Goal: Task Accomplishment & Management: Use online tool/utility

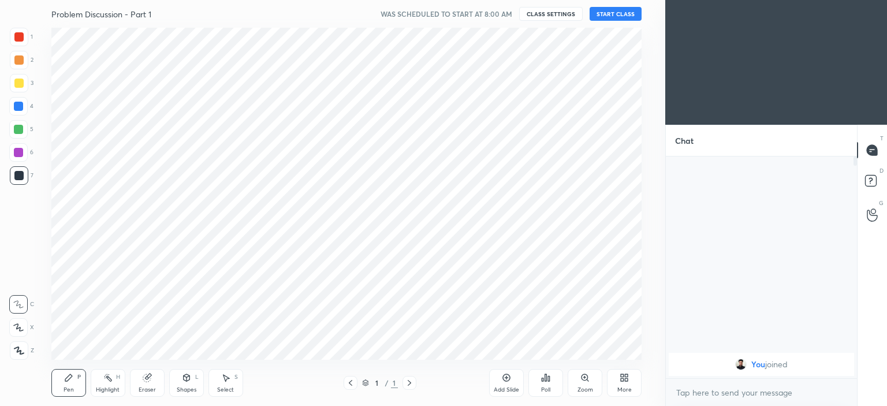
scroll to position [57446, 57160]
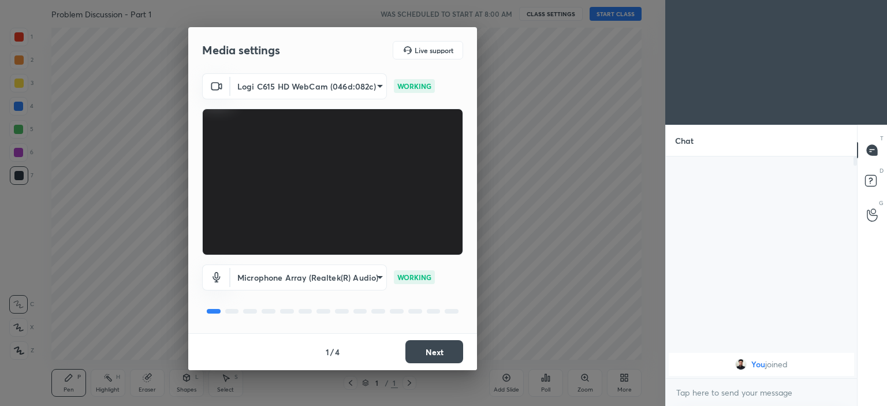
click at [428, 353] on button "Next" at bounding box center [435, 351] width 58 height 23
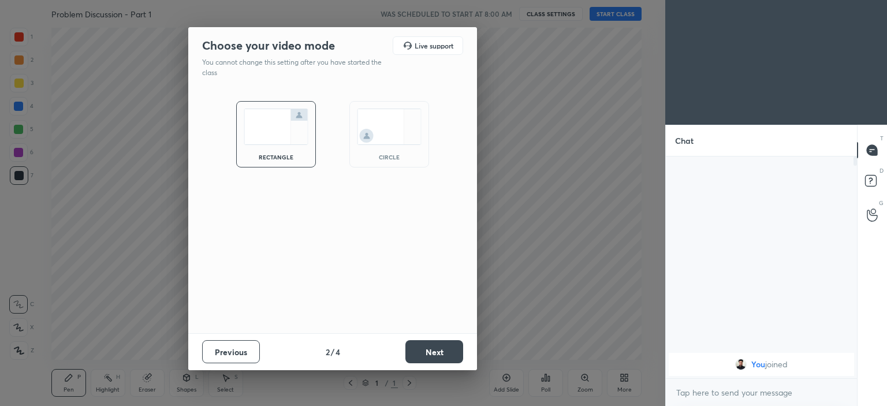
click at [380, 140] on img at bounding box center [389, 127] width 65 height 36
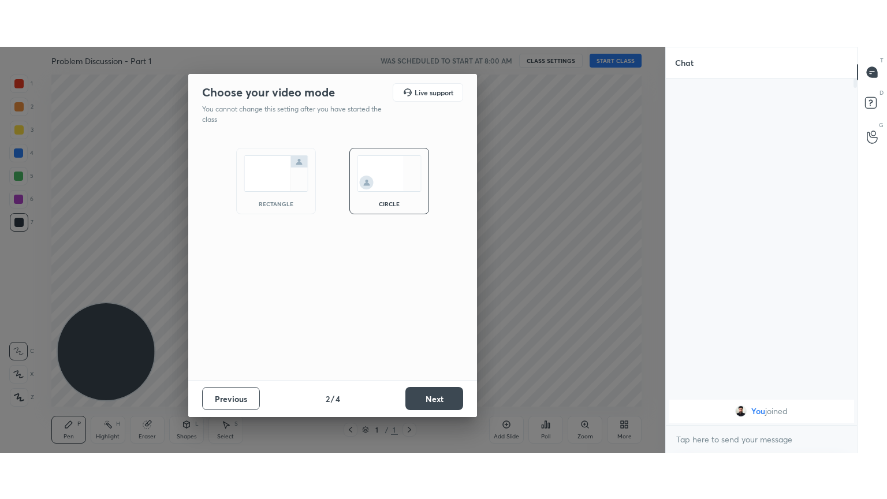
scroll to position [247, 188]
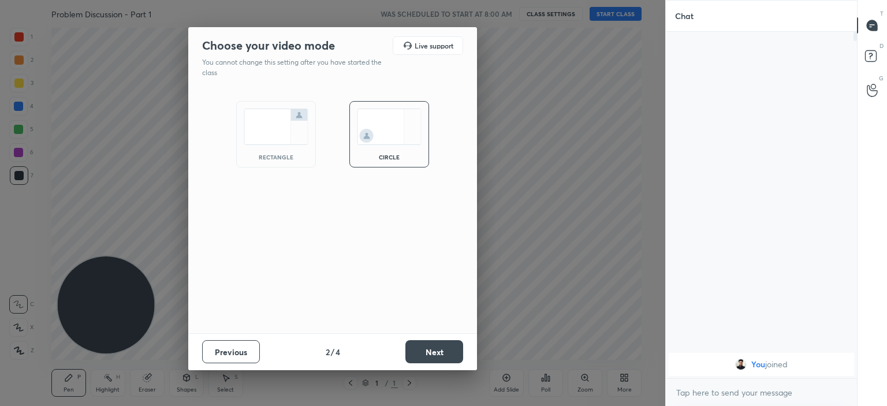
click at [439, 344] on button "Next" at bounding box center [435, 351] width 58 height 23
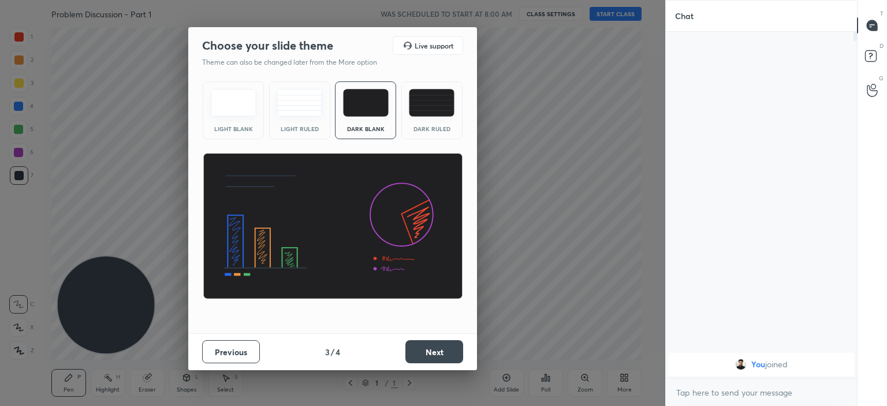
click at [434, 347] on button "Next" at bounding box center [435, 351] width 58 height 23
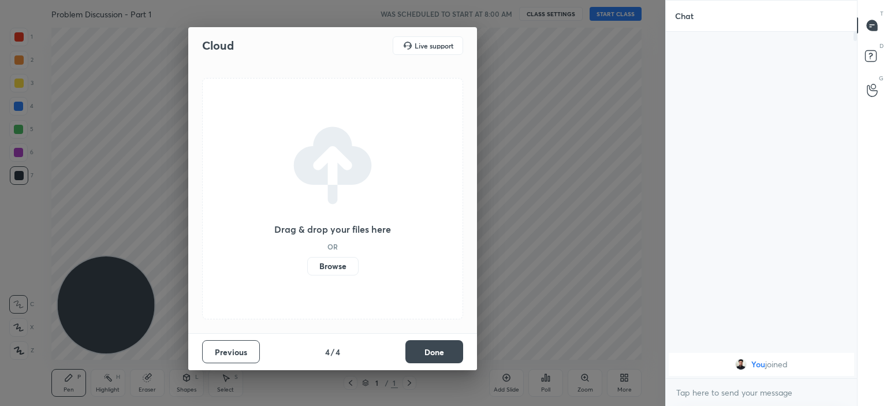
click at [332, 263] on label "Browse" at bounding box center [332, 266] width 51 height 18
click at [307, 263] on input "Browse" at bounding box center [307, 266] width 0 height 18
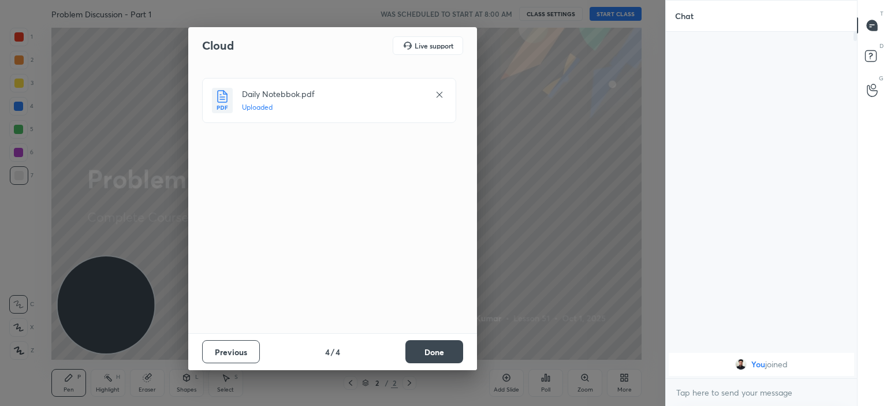
click at [441, 351] on button "Done" at bounding box center [435, 351] width 58 height 23
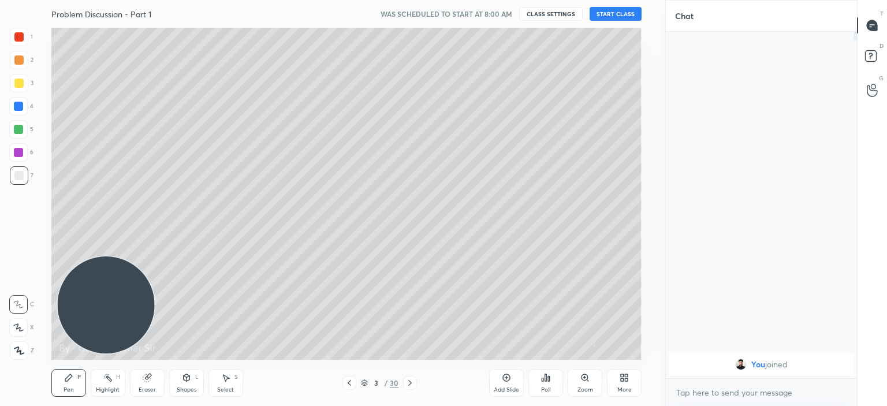
click at [615, 12] on button "START CLASS" at bounding box center [616, 14] width 52 height 14
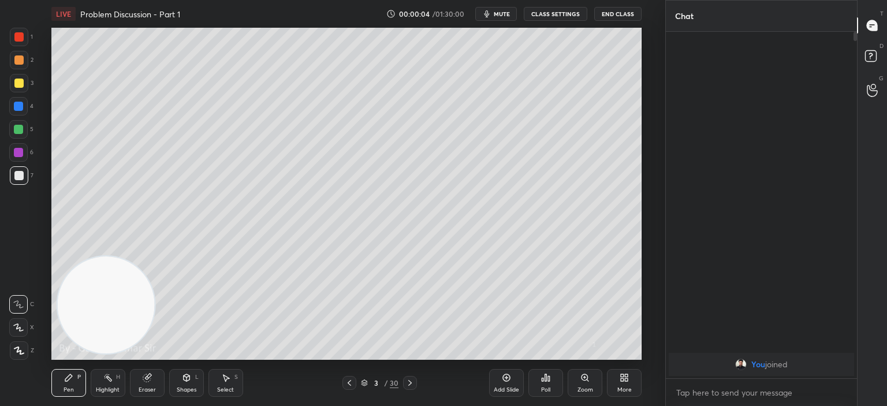
click at [349, 382] on icon at bounding box center [349, 382] width 9 height 9
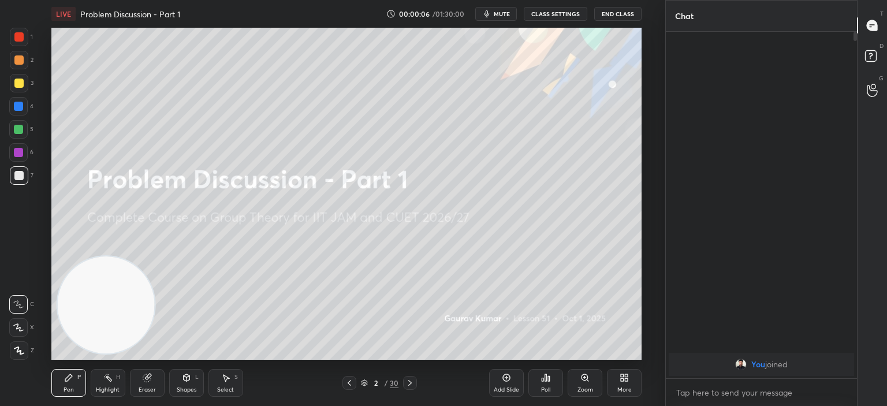
click at [629, 380] on icon at bounding box center [624, 377] width 9 height 9
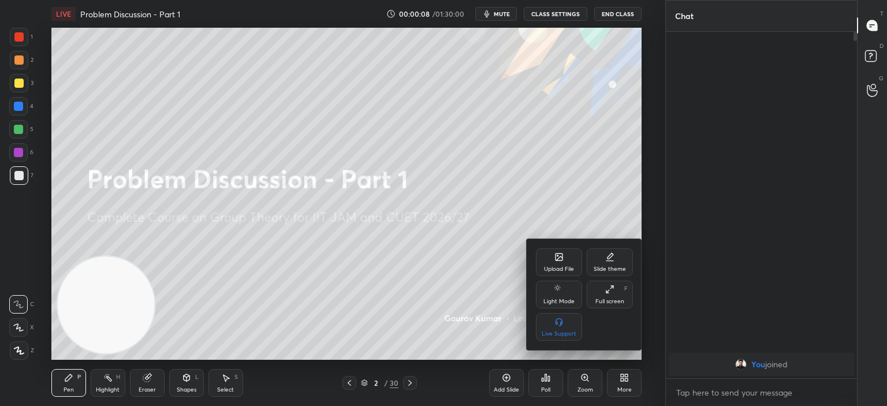
click at [612, 293] on icon at bounding box center [610, 289] width 9 height 9
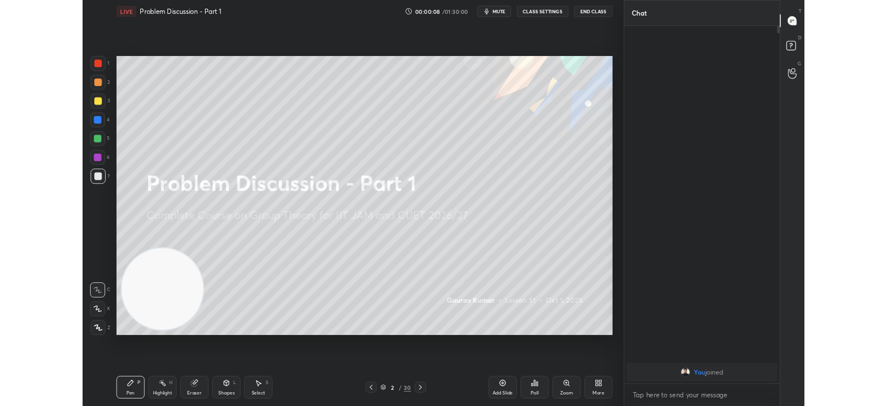
scroll to position [340, 188]
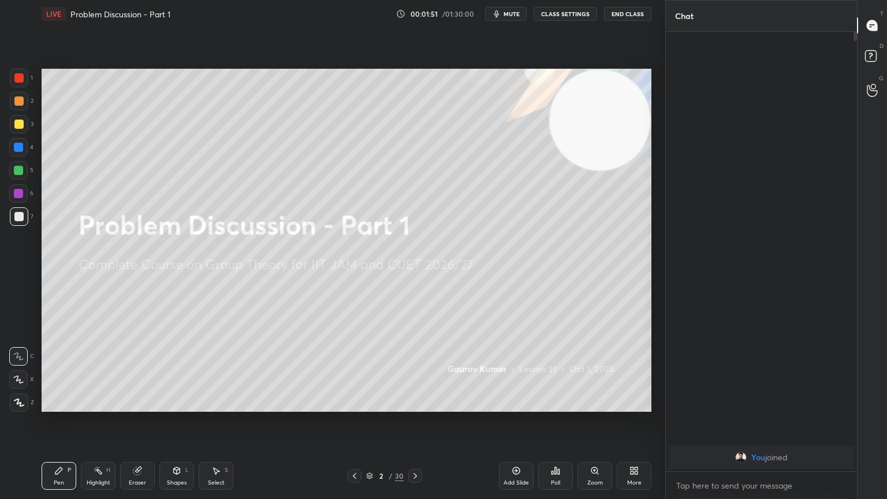
click at [18, 102] on div at bounding box center [18, 100] width 9 height 9
click at [138, 406] on div "Eraser" at bounding box center [137, 476] width 35 height 28
click at [21, 377] on icon at bounding box center [19, 380] width 6 height 6
click at [18, 379] on icon at bounding box center [18, 380] width 9 height 10
click at [55, 406] on div "Pen P" at bounding box center [59, 476] width 35 height 28
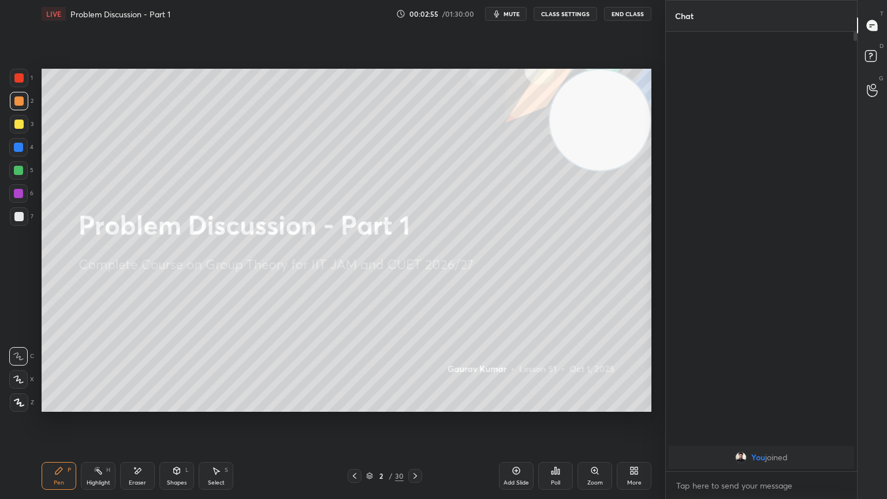
click at [16, 81] on div at bounding box center [18, 77] width 9 height 9
click at [23, 376] on icon at bounding box center [18, 380] width 10 height 8
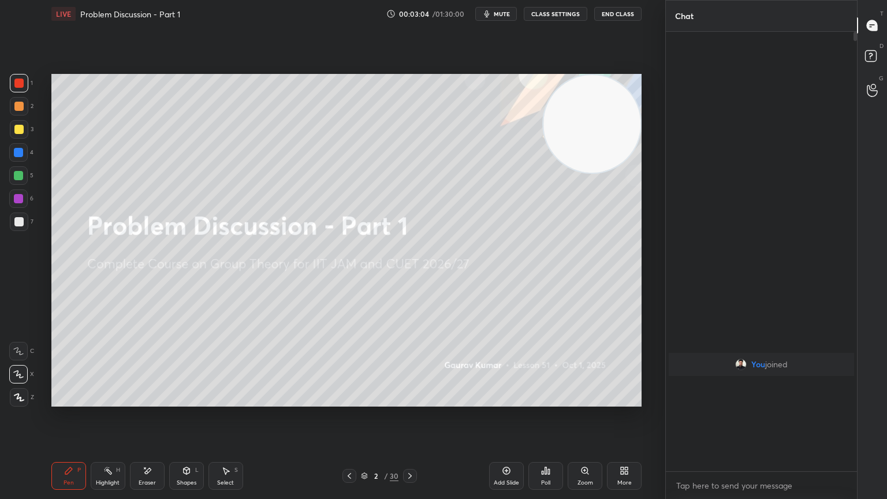
scroll to position [3, 3]
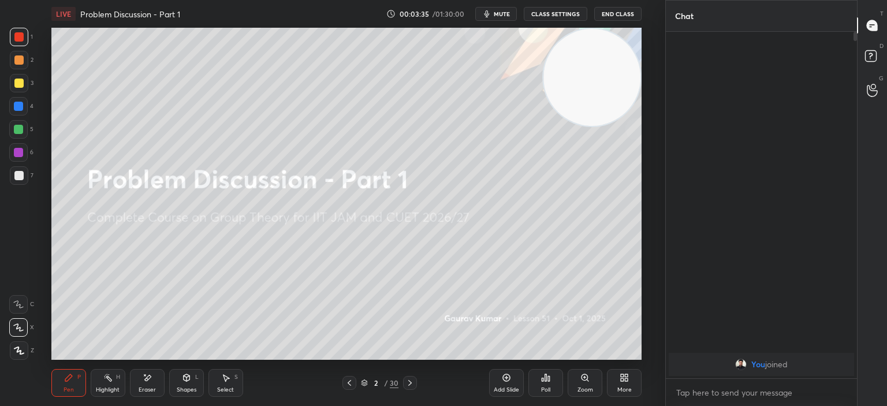
click at [624, 389] on div "More" at bounding box center [625, 390] width 14 height 6
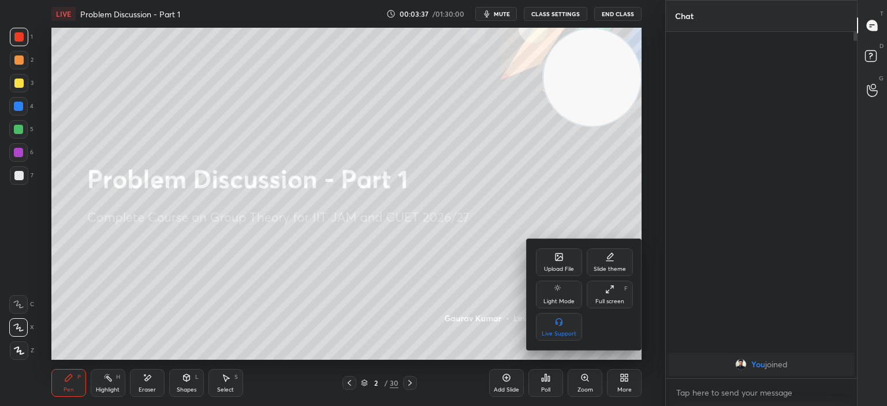
click at [613, 296] on div "Full screen F" at bounding box center [610, 295] width 46 height 28
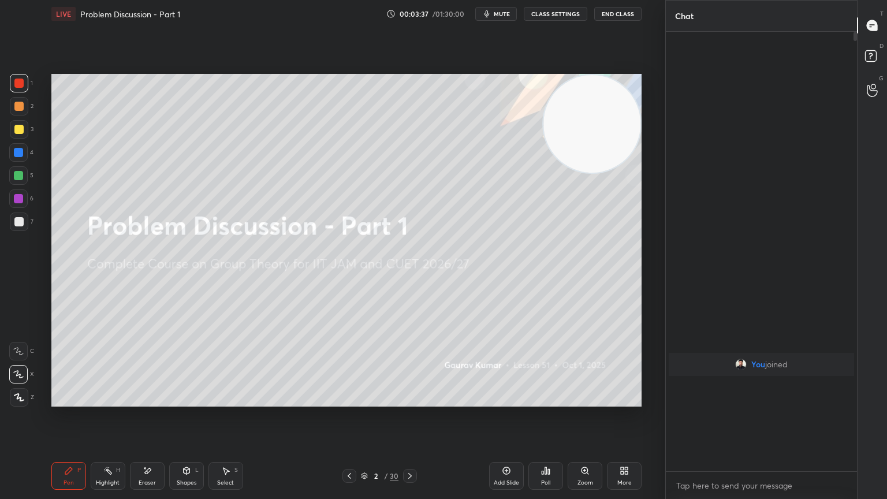
scroll to position [340, 188]
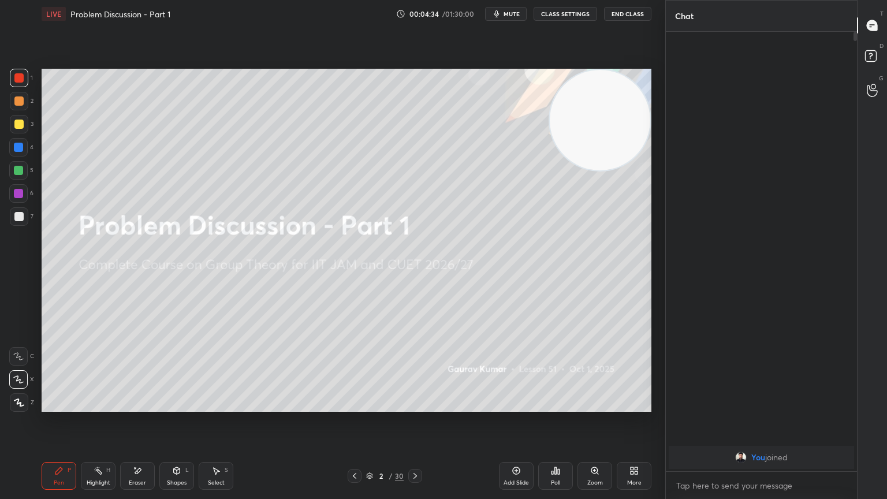
click at [414, 406] on icon at bounding box center [415, 475] width 9 height 9
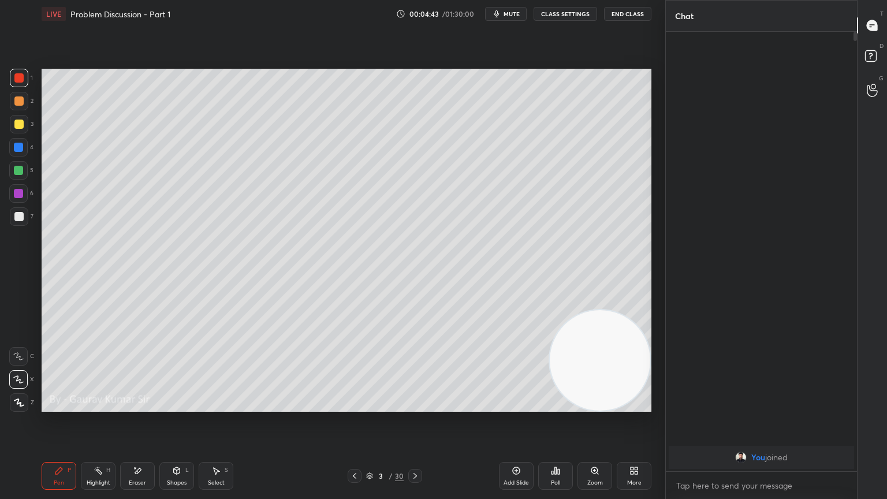
click at [18, 102] on div at bounding box center [18, 100] width 9 height 9
click at [136, 406] on div "Eraser" at bounding box center [137, 476] width 35 height 28
click at [60, 406] on div "Pen P" at bounding box center [59, 476] width 35 height 28
click at [63, 406] on div "Pen" at bounding box center [59, 483] width 10 height 6
click at [145, 406] on div "Eraser" at bounding box center [137, 476] width 35 height 28
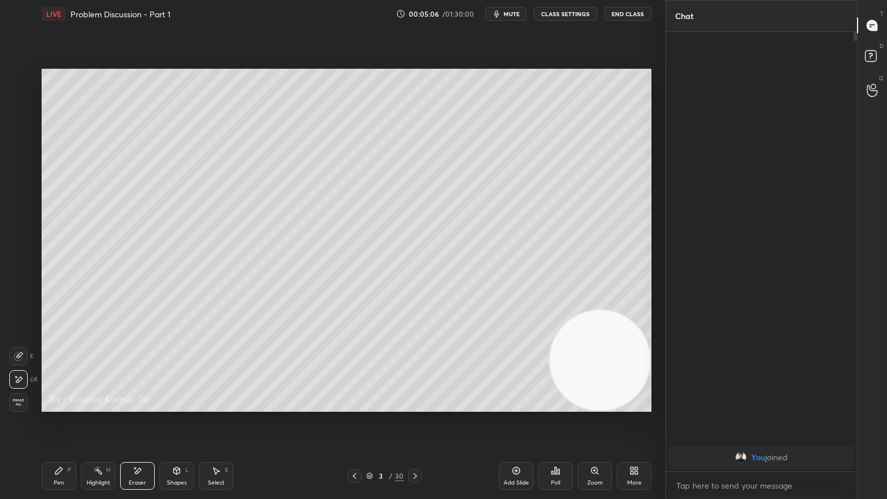
click at [65, 406] on div "Pen P" at bounding box center [59, 476] width 35 height 28
click at [137, 406] on div "Eraser" at bounding box center [137, 483] width 17 height 6
click at [142, 406] on div "Eraser" at bounding box center [137, 483] width 17 height 6
click at [66, 406] on div "Pen P" at bounding box center [59, 476] width 35 height 28
click at [143, 406] on div "Eraser" at bounding box center [137, 476] width 35 height 28
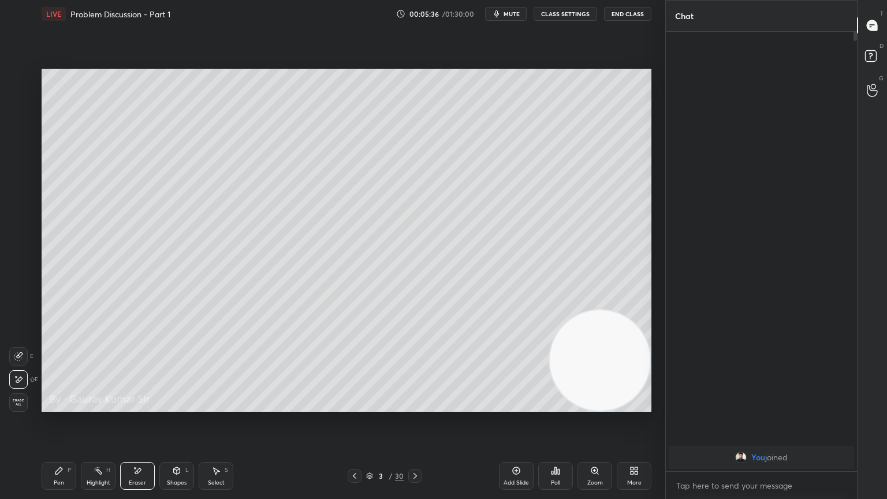
click at [62, 406] on div "Pen P" at bounding box center [59, 476] width 35 height 28
click at [18, 124] on div at bounding box center [18, 124] width 9 height 9
click at [18, 126] on div at bounding box center [18, 124] width 9 height 9
click at [147, 406] on div "Eraser" at bounding box center [137, 476] width 35 height 28
drag, startPoint x: 49, startPoint y: 480, endPoint x: 47, endPoint y: 474, distance: 6.5
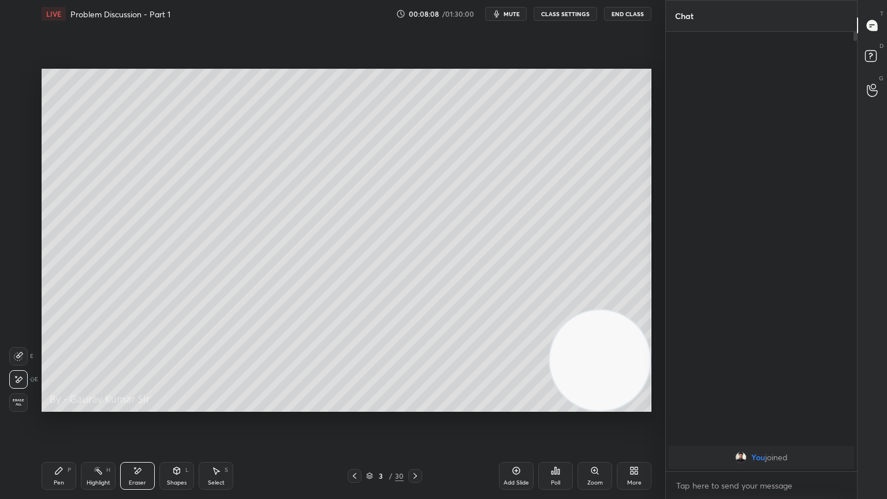
click at [53, 406] on div "Pen P" at bounding box center [59, 476] width 35 height 28
drag, startPoint x: 21, startPoint y: 101, endPoint x: 14, endPoint y: 95, distance: 9.0
click at [21, 100] on div at bounding box center [18, 100] width 9 height 9
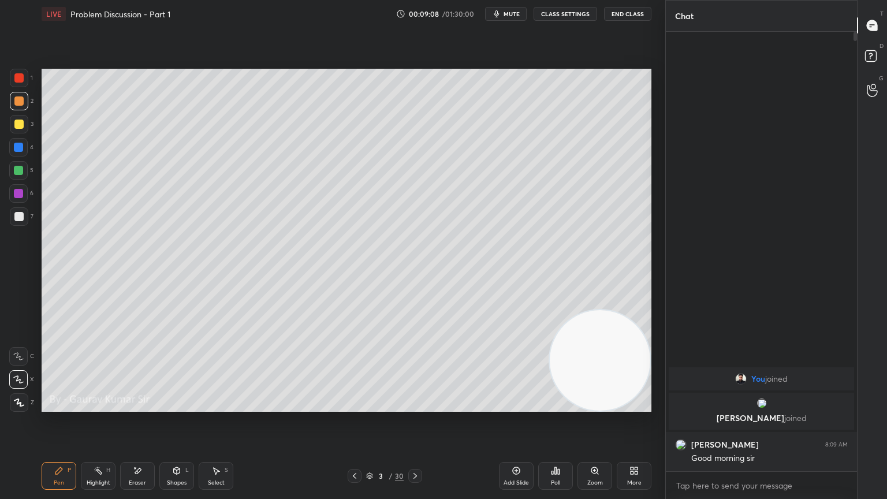
click at [138, 406] on div "Eraser" at bounding box center [137, 483] width 17 height 6
drag, startPoint x: 55, startPoint y: 480, endPoint x: 58, endPoint y: 471, distance: 9.7
click at [57, 406] on div "Pen" at bounding box center [59, 483] width 10 height 6
click at [19, 76] on div at bounding box center [18, 77] width 9 height 9
drag, startPoint x: 141, startPoint y: 474, endPoint x: 140, endPoint y: 459, distance: 14.5
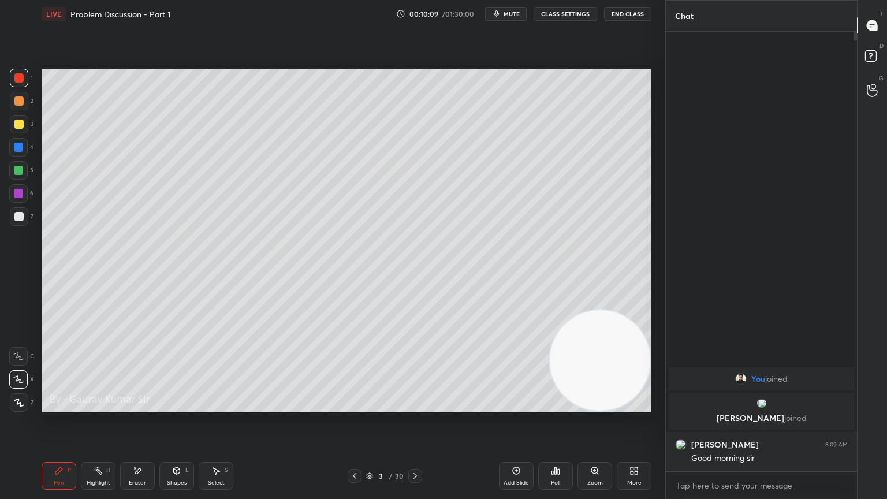
click at [140, 406] on icon at bounding box center [137, 471] width 9 height 10
click at [58, 406] on div "Pen" at bounding box center [59, 483] width 10 height 6
click at [417, 406] on icon at bounding box center [415, 475] width 9 height 9
click at [354, 406] on icon at bounding box center [354, 475] width 9 height 9
click at [304, 406] on div "3 / 30" at bounding box center [384, 476] width 229 height 14
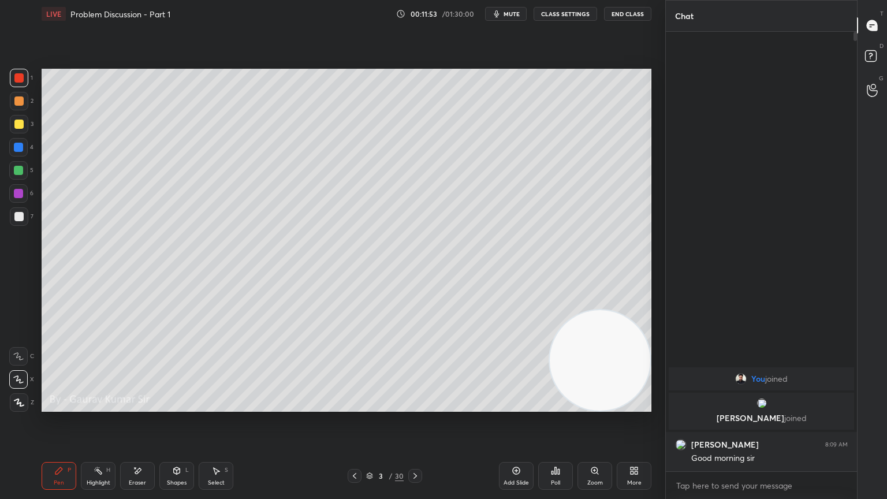
click at [414, 406] on icon at bounding box center [415, 475] width 9 height 9
click at [19, 98] on div at bounding box center [18, 100] width 9 height 9
drag, startPoint x: 18, startPoint y: 127, endPoint x: 12, endPoint y: 124, distance: 7.0
click at [20, 127] on div at bounding box center [18, 124] width 9 height 9
click at [416, 406] on icon at bounding box center [415, 475] width 9 height 9
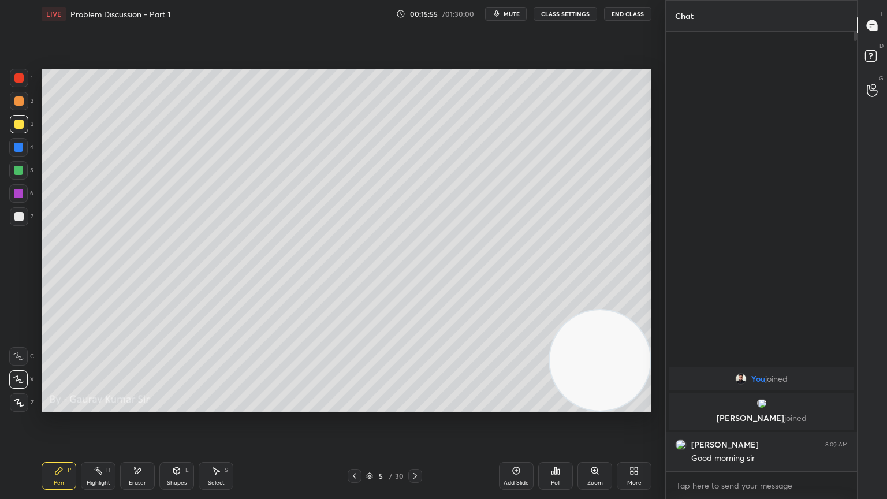
drag, startPoint x: 18, startPoint y: 217, endPoint x: 18, endPoint y: 207, distance: 9.2
click at [18, 215] on div at bounding box center [18, 216] width 9 height 9
click at [354, 406] on div at bounding box center [355, 476] width 14 height 14
click at [417, 406] on icon at bounding box center [415, 475] width 9 height 9
drag, startPoint x: 141, startPoint y: 481, endPoint x: 180, endPoint y: 421, distance: 71.5
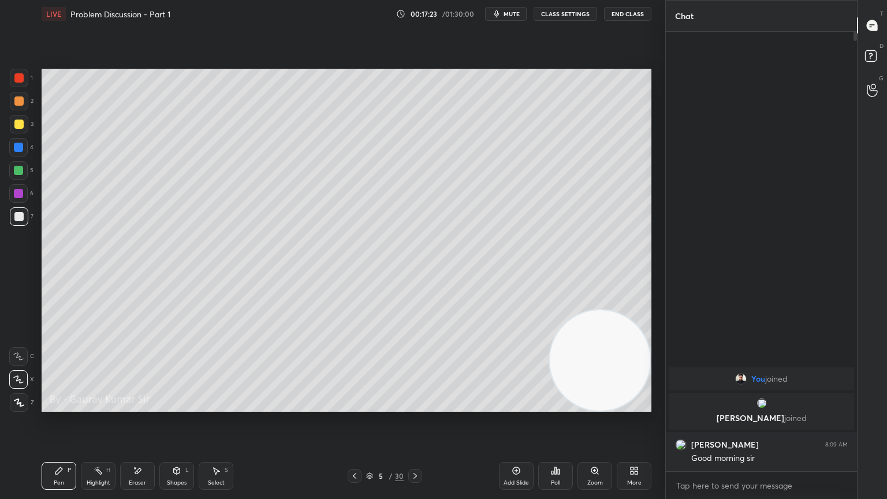
click at [145, 406] on div "Eraser" at bounding box center [137, 483] width 17 height 6
drag, startPoint x: 61, startPoint y: 477, endPoint x: 72, endPoint y: 467, distance: 15.2
click at [63, 406] on div "Pen P" at bounding box center [59, 476] width 35 height 28
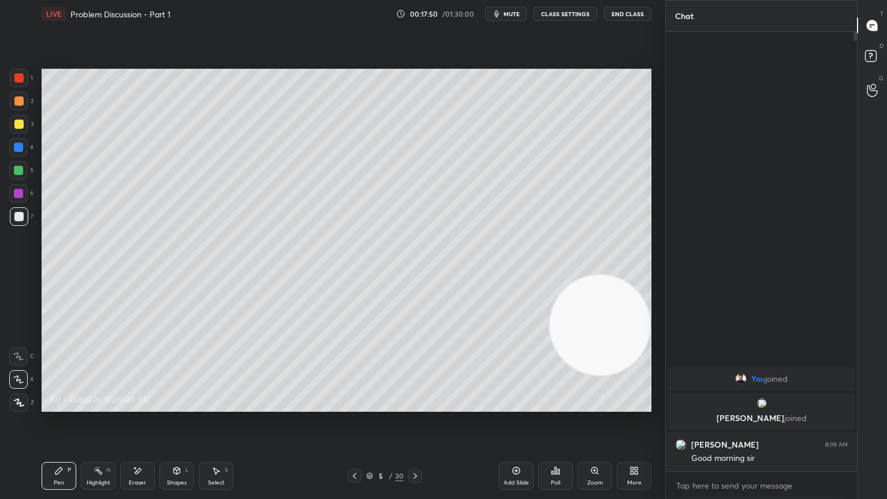
drag, startPoint x: 612, startPoint y: 366, endPoint x: 659, endPoint y: 105, distance: 264.7
click at [668, 98] on div "1 2 3 4 5 6 7 C X Z E E Erase all H H LIVE Problem Discussion - Part 1 00:17:50…" at bounding box center [443, 249] width 887 height 499
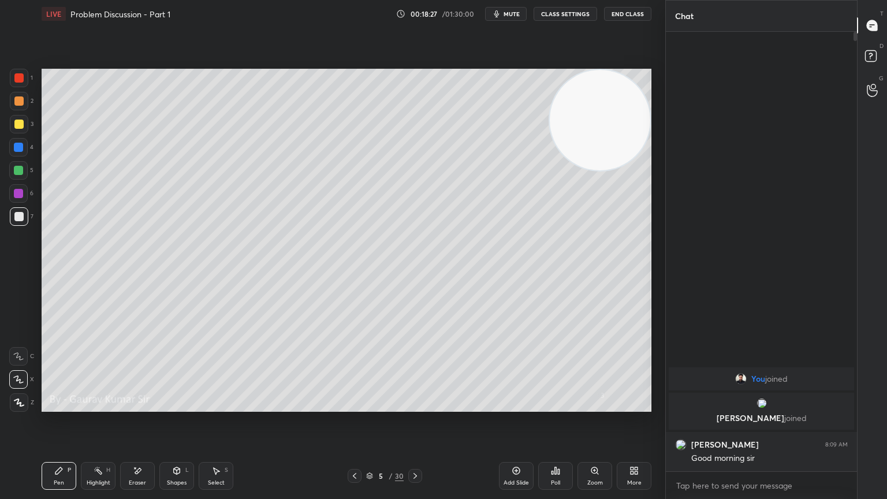
click at [418, 406] on icon at bounding box center [415, 475] width 9 height 9
click at [16, 79] on div at bounding box center [18, 77] width 9 height 9
drag, startPoint x: 134, startPoint y: 476, endPoint x: 132, endPoint y: 457, distance: 19.2
click at [137, 406] on div "Eraser" at bounding box center [137, 476] width 35 height 28
click at [62, 406] on div "Pen P" at bounding box center [59, 476] width 35 height 28
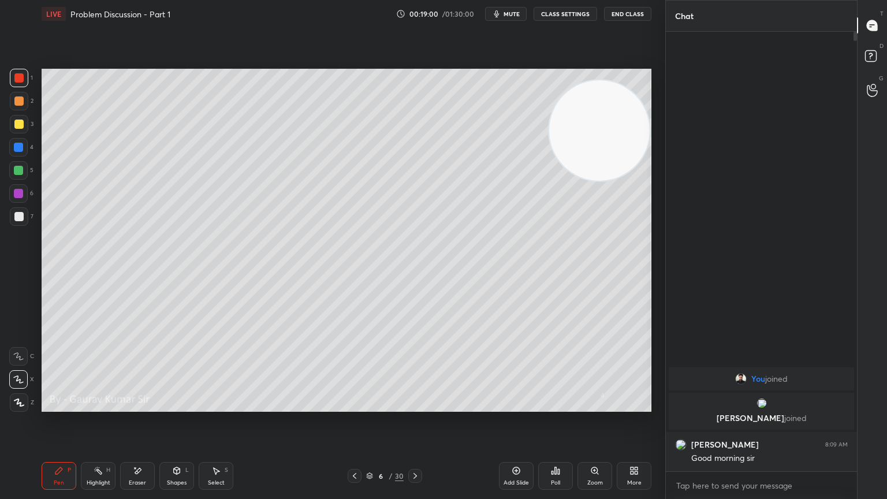
drag, startPoint x: 610, startPoint y: 120, endPoint x: 603, endPoint y: 292, distance: 171.7
click at [615, 181] on video at bounding box center [599, 130] width 101 height 101
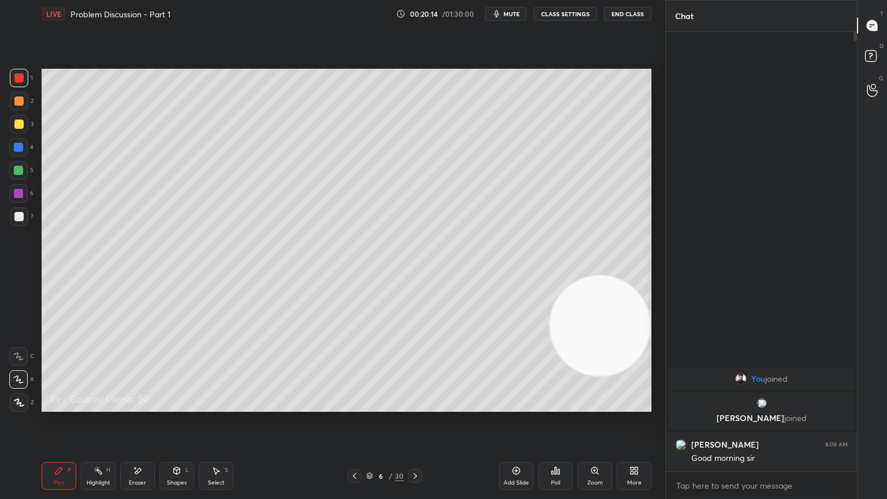
click at [419, 406] on icon at bounding box center [415, 475] width 9 height 9
drag, startPoint x: 17, startPoint y: 122, endPoint x: 25, endPoint y: 118, distance: 9.3
click at [23, 122] on div at bounding box center [18, 124] width 9 height 9
click at [275, 406] on div "Setting up your live class Poll for secs No correct answer Start poll" at bounding box center [346, 240] width 619 height 425
click at [16, 103] on div at bounding box center [18, 100] width 9 height 9
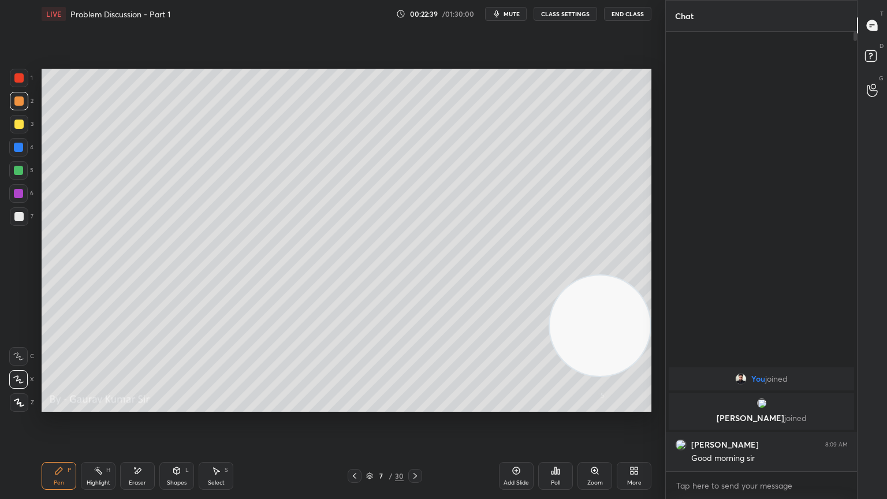
click at [517, 14] on span "mute" at bounding box center [512, 14] width 16 height 8
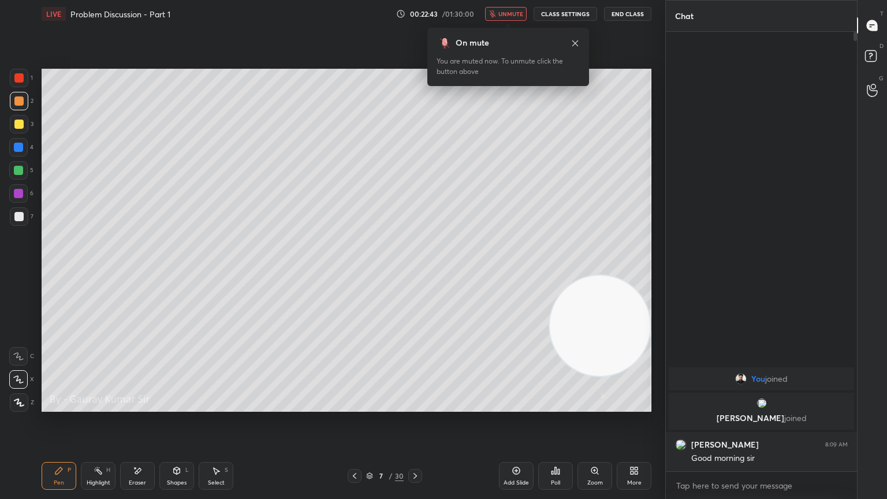
click at [517, 14] on span "unmute" at bounding box center [511, 14] width 25 height 8
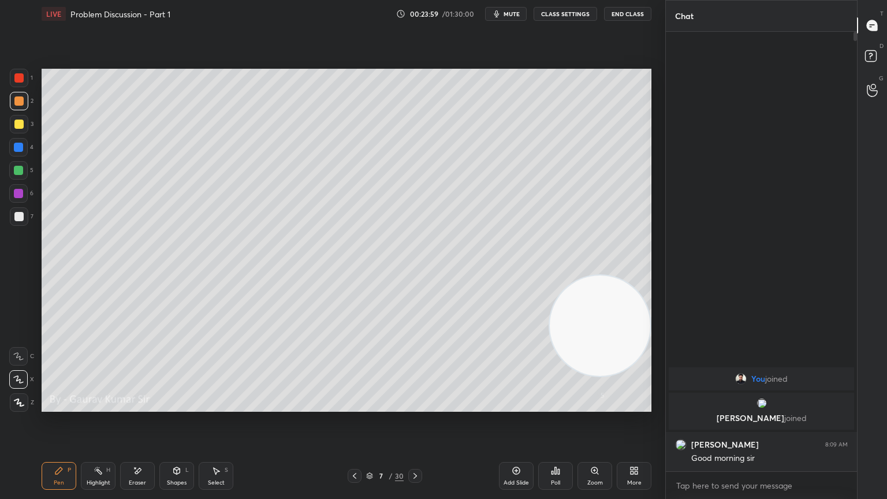
click at [415, 406] on icon at bounding box center [415, 476] width 3 height 6
click at [18, 125] on div at bounding box center [18, 124] width 9 height 9
click at [18, 171] on div at bounding box center [18, 170] width 9 height 9
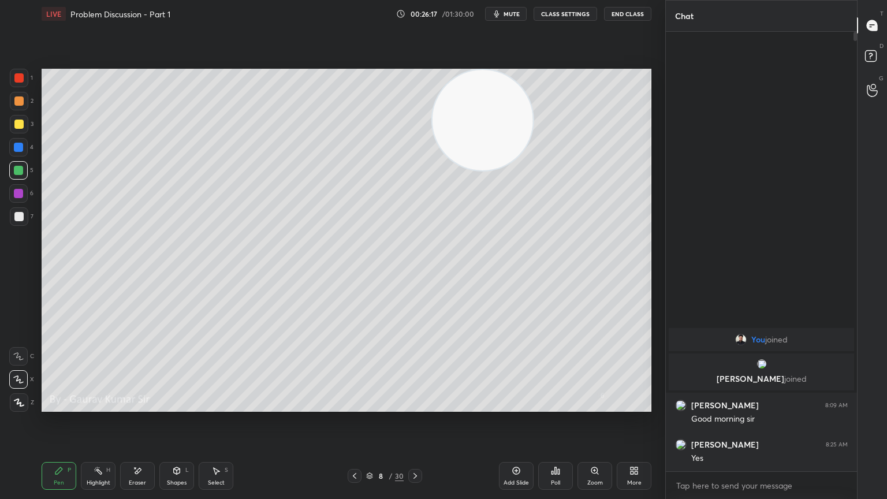
click at [414, 406] on icon at bounding box center [415, 475] width 9 height 9
click at [19, 79] on div at bounding box center [18, 77] width 9 height 9
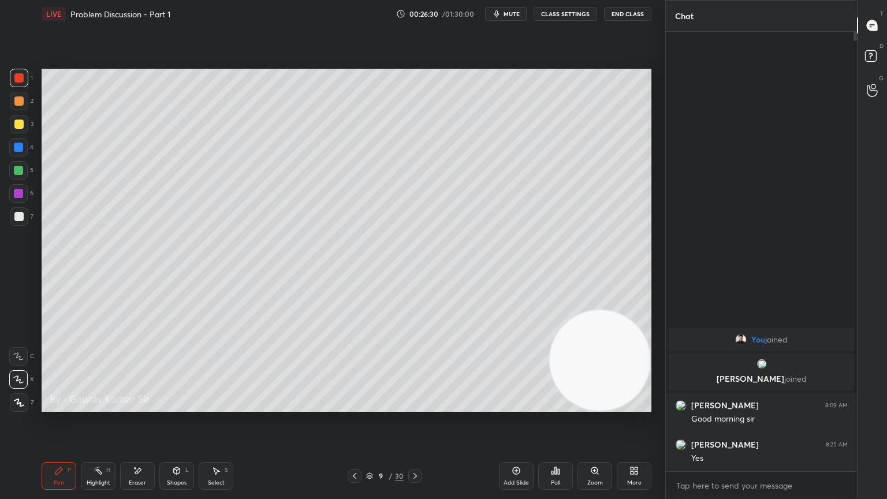
click at [141, 406] on div "Eraser" at bounding box center [137, 476] width 35 height 28
click at [357, 406] on icon at bounding box center [354, 475] width 9 height 9
click at [58, 406] on div "Pen" at bounding box center [59, 483] width 10 height 6
click at [416, 406] on icon at bounding box center [415, 475] width 9 height 9
click at [14, 125] on div at bounding box center [18, 124] width 9 height 9
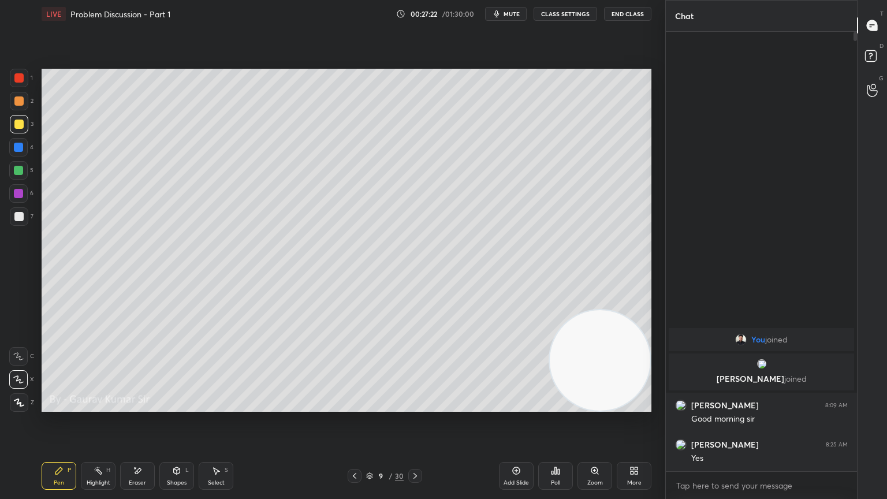
click at [20, 168] on div at bounding box center [18, 170] width 9 height 9
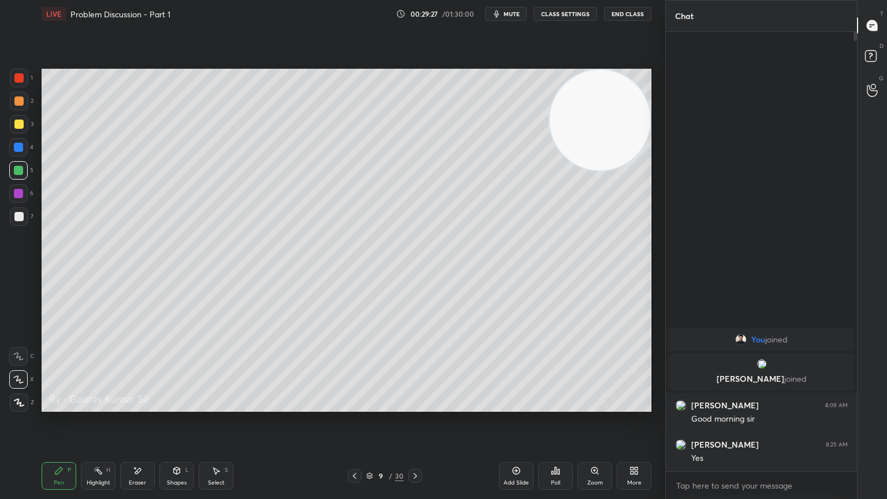
click at [416, 406] on icon at bounding box center [415, 475] width 9 height 9
click at [18, 81] on div at bounding box center [18, 77] width 9 height 9
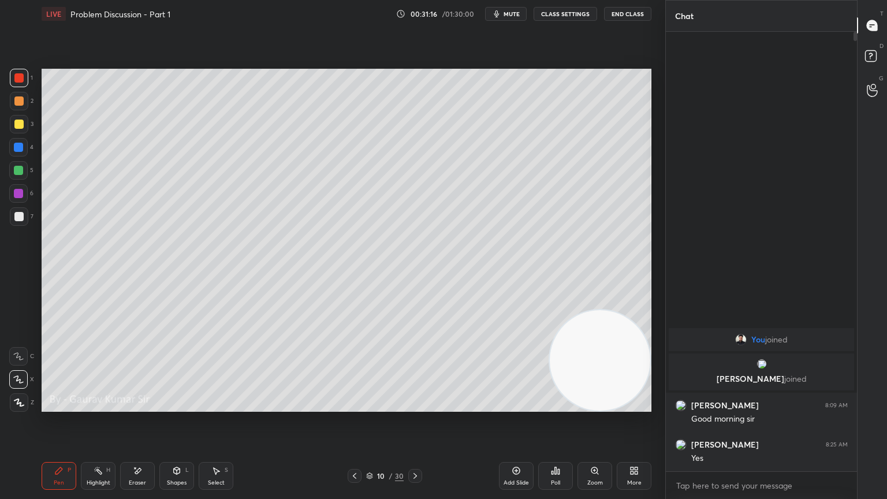
click at [19, 219] on div at bounding box center [18, 216] width 9 height 9
click at [18, 79] on div at bounding box center [18, 77] width 9 height 9
click at [18, 121] on div at bounding box center [18, 124] width 9 height 9
click at [414, 406] on icon at bounding box center [415, 475] width 9 height 9
click at [17, 82] on div at bounding box center [18, 77] width 9 height 9
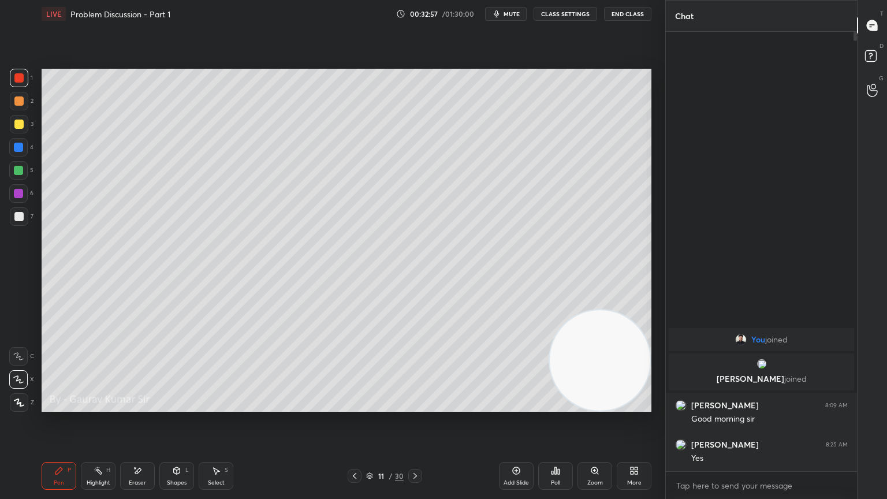
click at [136, 406] on div "Eraser" at bounding box center [137, 483] width 17 height 6
click at [56, 406] on div "Pen" at bounding box center [59, 483] width 10 height 6
click at [21, 75] on div at bounding box center [18, 77] width 9 height 9
click at [140, 406] on div "Eraser" at bounding box center [137, 476] width 35 height 28
click at [58, 406] on div "Pen P" at bounding box center [59, 476] width 35 height 28
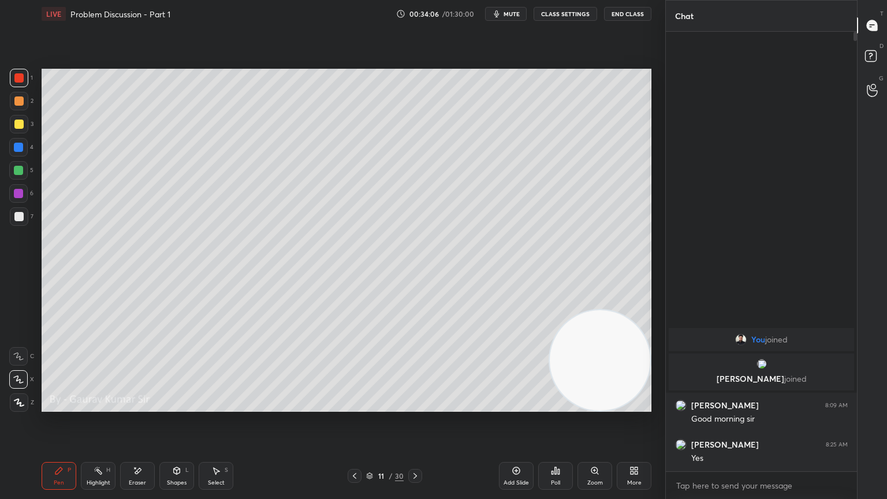
click at [19, 194] on div at bounding box center [18, 193] width 9 height 9
click at [146, 406] on div "Eraser" at bounding box center [137, 476] width 35 height 28
click at [54, 406] on div "Pen P" at bounding box center [59, 476] width 35 height 28
click at [18, 80] on div at bounding box center [18, 77] width 9 height 9
click at [21, 170] on div at bounding box center [18, 170] width 9 height 9
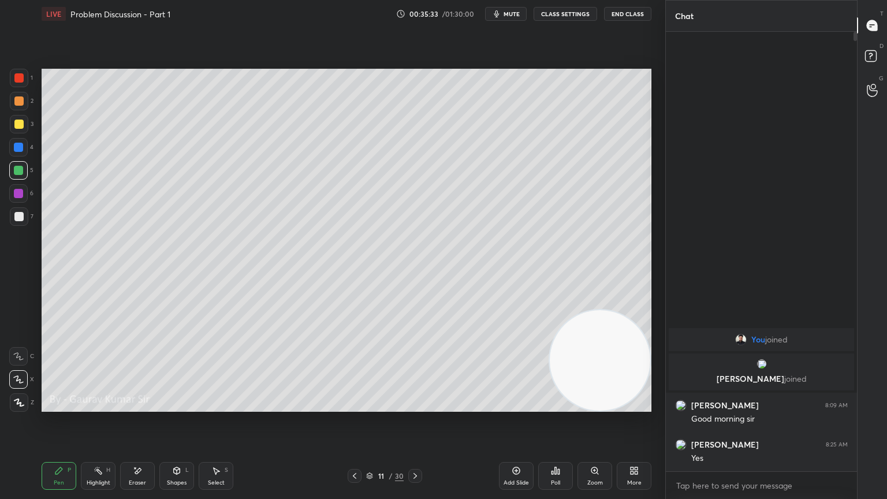
click at [18, 192] on div at bounding box center [18, 193] width 9 height 9
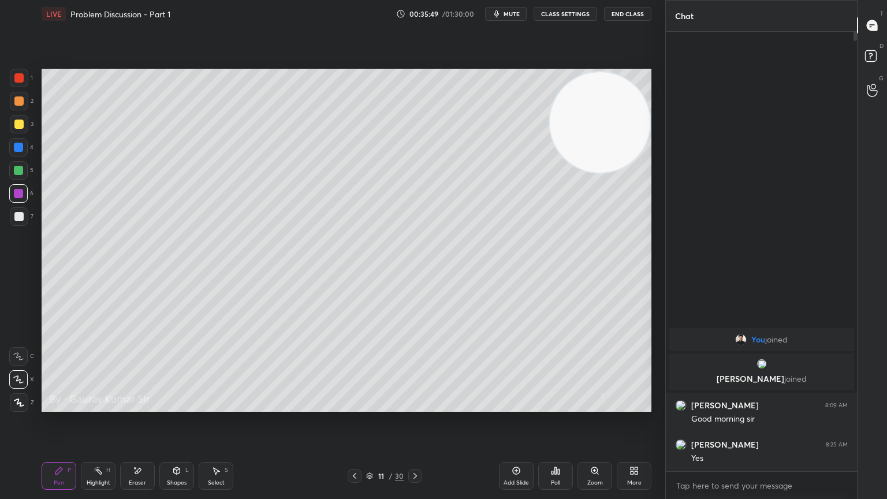
click at [418, 406] on div "Pen P Highlight H Eraser Shapes L Select S 11 / 30 Add Slide Poll Zoom More" at bounding box center [347, 476] width 610 height 46
click at [418, 406] on icon at bounding box center [415, 475] width 9 height 9
click at [20, 127] on div at bounding box center [18, 124] width 9 height 9
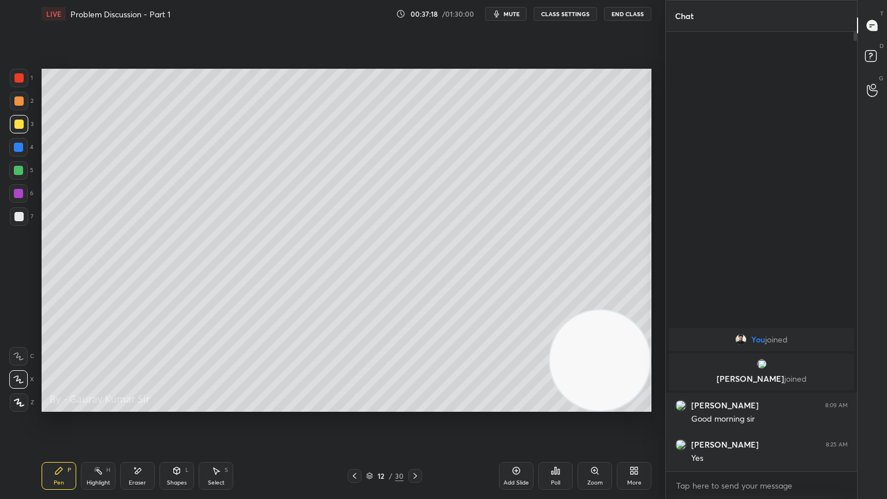
click at [21, 172] on div at bounding box center [18, 170] width 9 height 9
click at [418, 406] on icon at bounding box center [415, 475] width 9 height 9
click at [18, 125] on div at bounding box center [18, 124] width 9 height 9
click at [20, 191] on div at bounding box center [18, 193] width 9 height 9
click at [18, 217] on div at bounding box center [18, 216] width 9 height 9
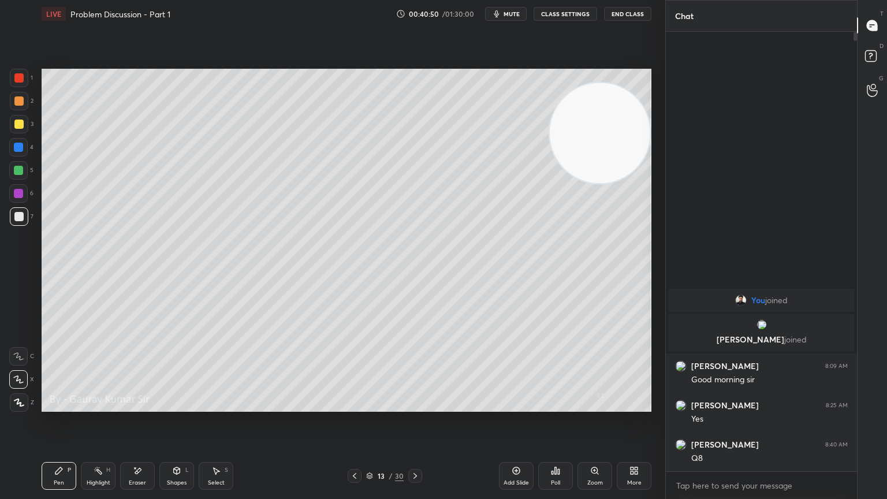
click at [418, 406] on icon at bounding box center [415, 475] width 9 height 9
click at [18, 128] on div at bounding box center [18, 124] width 9 height 9
click at [353, 406] on icon at bounding box center [354, 475] width 9 height 9
click at [418, 406] on icon at bounding box center [415, 475] width 9 height 9
click at [133, 406] on icon at bounding box center [137, 471] width 9 height 10
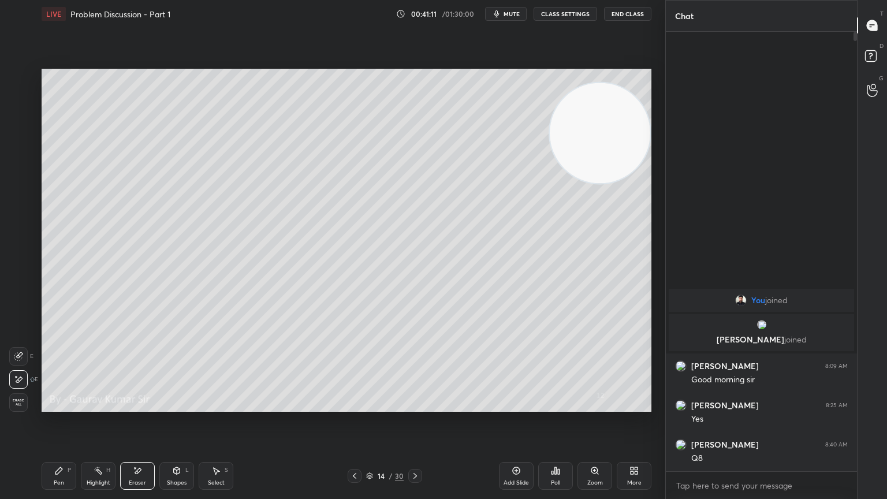
click at [55, 406] on div "Pen" at bounding box center [59, 483] width 10 height 6
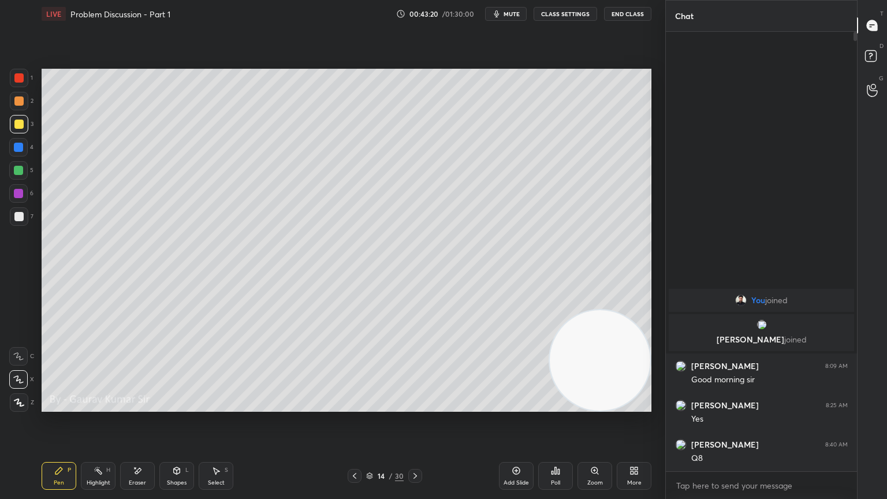
click at [480, 406] on div "Setting up your live class Poll for secs No correct answer Start poll" at bounding box center [346, 240] width 619 height 425
click at [519, 406] on div "Setting up your live class Poll for secs No correct answer Start poll" at bounding box center [346, 240] width 619 height 425
click at [429, 406] on div "Setting up your live class Poll for secs No correct answer Start poll" at bounding box center [346, 240] width 619 height 425
click at [418, 406] on icon at bounding box center [415, 475] width 9 height 9
click at [21, 173] on div at bounding box center [18, 170] width 9 height 9
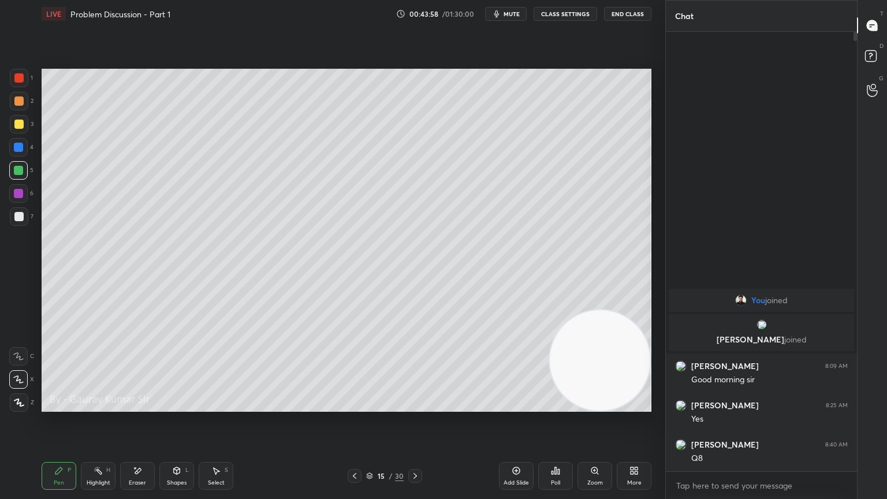
click at [18, 125] on div at bounding box center [18, 124] width 9 height 9
click at [350, 406] on icon at bounding box center [354, 475] width 9 height 9
click at [414, 406] on icon at bounding box center [415, 475] width 9 height 9
click at [21, 79] on div at bounding box center [18, 77] width 9 height 9
click at [138, 406] on icon at bounding box center [137, 471] width 9 height 10
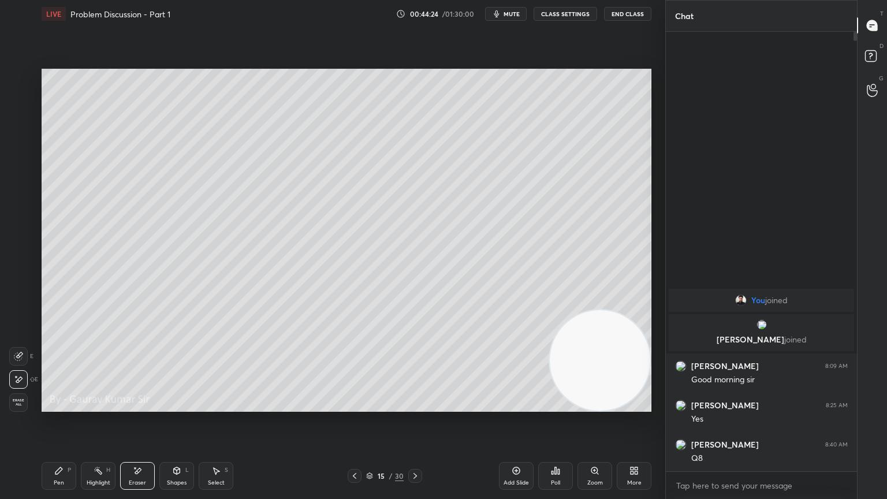
click at [62, 406] on icon at bounding box center [58, 470] width 9 height 9
click at [21, 191] on div at bounding box center [18, 193] width 9 height 9
click at [141, 406] on div "Eraser" at bounding box center [137, 476] width 35 height 28
click at [62, 406] on div "Pen" at bounding box center [59, 483] width 10 height 6
click at [18, 79] on div at bounding box center [18, 77] width 9 height 9
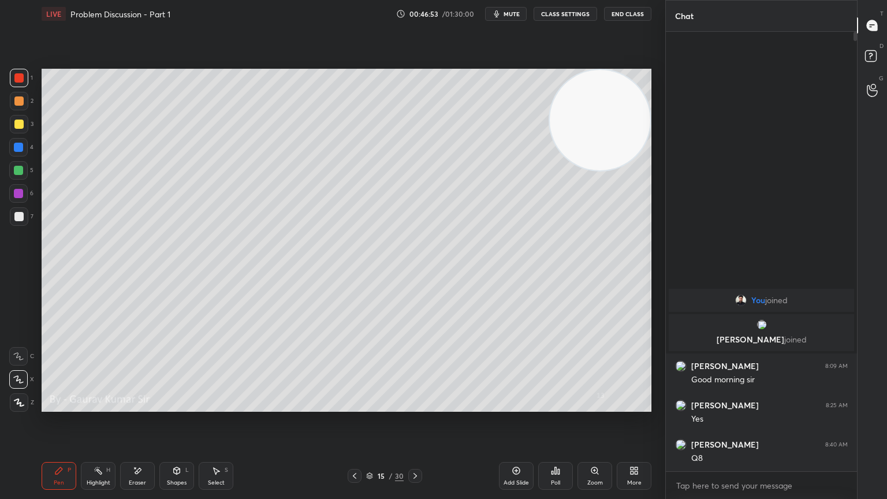
click at [141, 406] on div "Eraser" at bounding box center [137, 483] width 17 height 6
click at [64, 406] on div "Pen P" at bounding box center [59, 476] width 35 height 28
click at [417, 406] on icon at bounding box center [415, 475] width 9 height 9
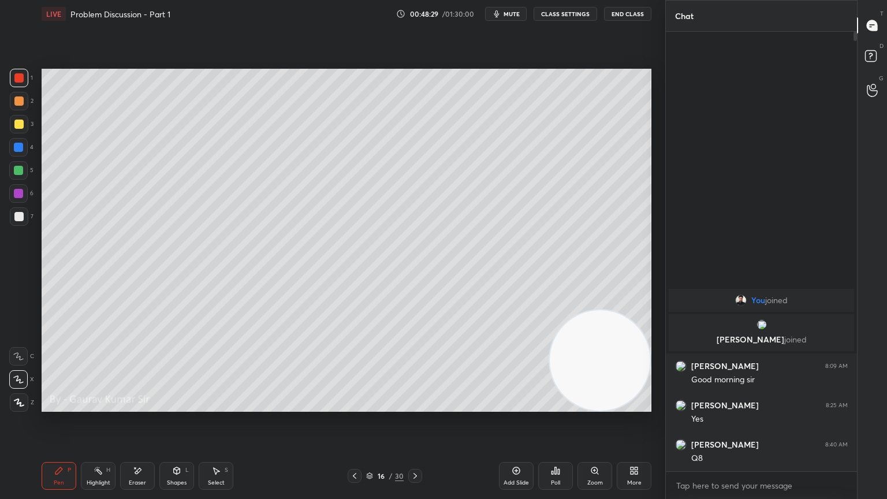
click at [18, 194] on div at bounding box center [18, 193] width 9 height 9
click at [20, 80] on div at bounding box center [18, 77] width 9 height 9
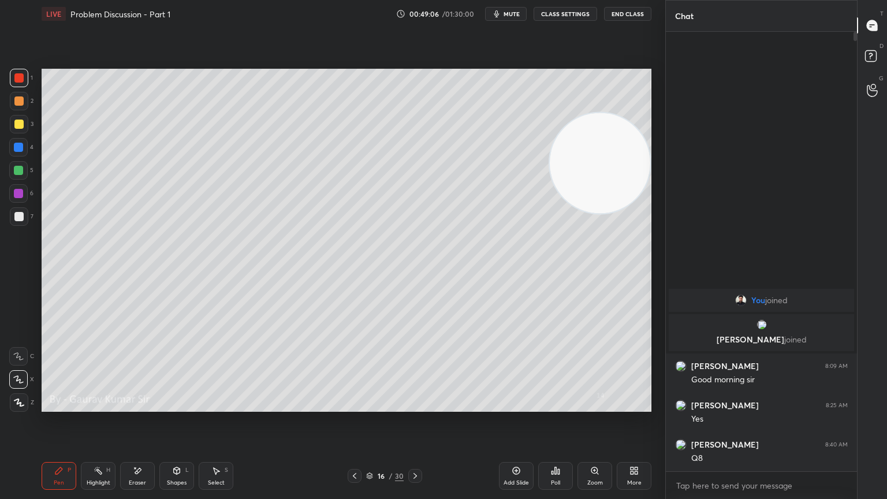
click at [138, 406] on div "Eraser" at bounding box center [137, 483] width 17 height 6
click at [60, 406] on icon at bounding box center [58, 470] width 7 height 7
click at [417, 406] on icon at bounding box center [415, 475] width 9 height 9
click at [139, 406] on div "Eraser" at bounding box center [137, 483] width 17 height 6
click at [140, 406] on icon at bounding box center [137, 471] width 9 height 10
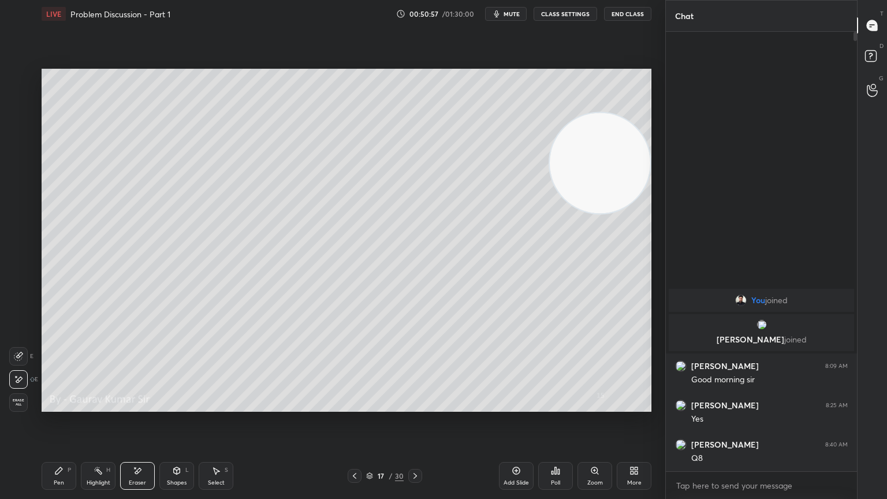
click at [63, 406] on div "Pen P" at bounding box center [59, 476] width 35 height 28
click at [54, 406] on div "Pen P" at bounding box center [59, 476] width 35 height 28
click at [196, 406] on div "Setting up your live class Poll for secs No correct answer Start poll" at bounding box center [346, 240] width 619 height 425
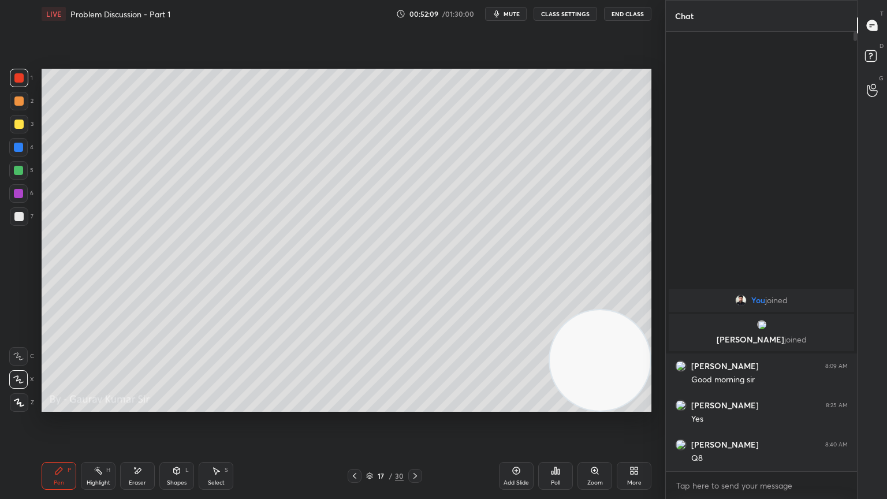
click at [138, 406] on div "Eraser" at bounding box center [137, 483] width 17 height 6
click at [58, 406] on div "Pen P" at bounding box center [59, 476] width 35 height 28
click at [60, 406] on div "Pen P" at bounding box center [59, 476] width 35 height 28
click at [139, 406] on div "Eraser" at bounding box center [137, 483] width 17 height 6
click at [55, 406] on div "Pen P" at bounding box center [59, 476] width 35 height 28
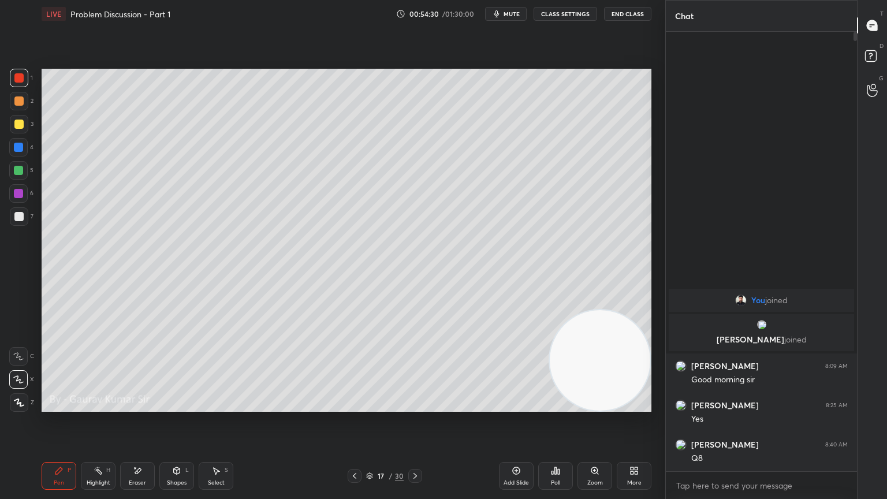
drag, startPoint x: 134, startPoint y: 476, endPoint x: 136, endPoint y: 470, distance: 6.6
click at [136, 406] on div "Eraser" at bounding box center [137, 476] width 35 height 28
click at [61, 406] on icon at bounding box center [58, 470] width 9 height 9
drag, startPoint x: 130, startPoint y: 476, endPoint x: 130, endPoint y: 466, distance: 9.8
click at [132, 406] on div "Eraser" at bounding box center [137, 476] width 35 height 28
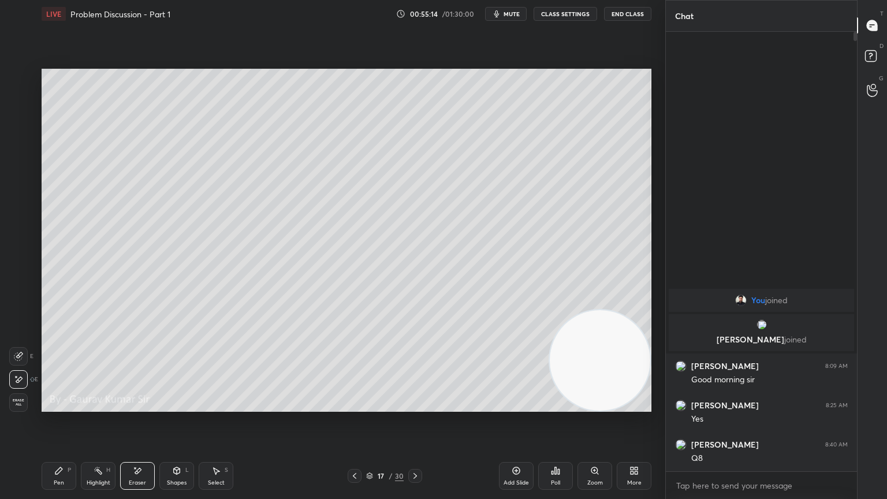
drag, startPoint x: 62, startPoint y: 480, endPoint x: 68, endPoint y: 466, distance: 15.6
click at [63, 406] on div "Pen" at bounding box center [59, 483] width 10 height 6
drag, startPoint x: 592, startPoint y: 351, endPoint x: 647, endPoint y: 99, distance: 258.0
click at [649, 305] on video at bounding box center [600, 355] width 101 height 101
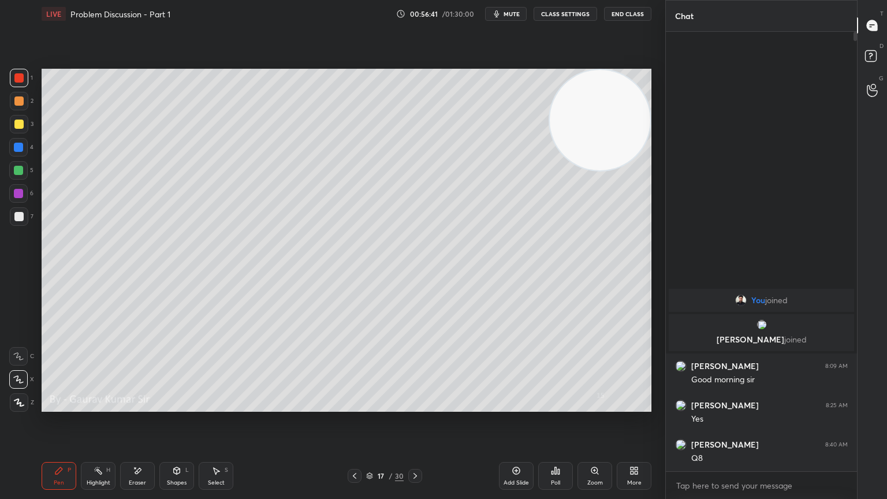
drag, startPoint x: 419, startPoint y: 473, endPoint x: 441, endPoint y: 469, distance: 22.4
click at [420, 406] on div at bounding box center [415, 476] width 14 height 14
click at [18, 128] on div at bounding box center [18, 124] width 9 height 9
click at [137, 406] on icon at bounding box center [137, 471] width 9 height 10
drag, startPoint x: 62, startPoint y: 485, endPoint x: 62, endPoint y: 474, distance: 11.0
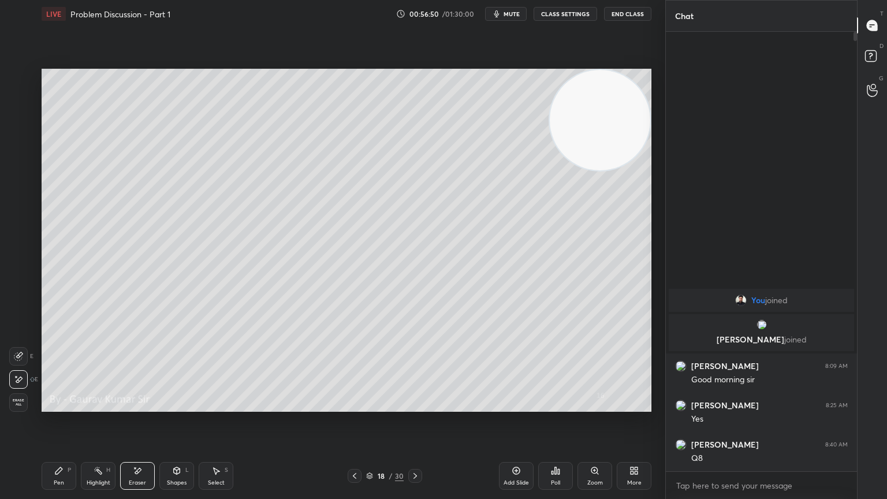
click at [62, 406] on div "Pen" at bounding box center [59, 483] width 10 height 6
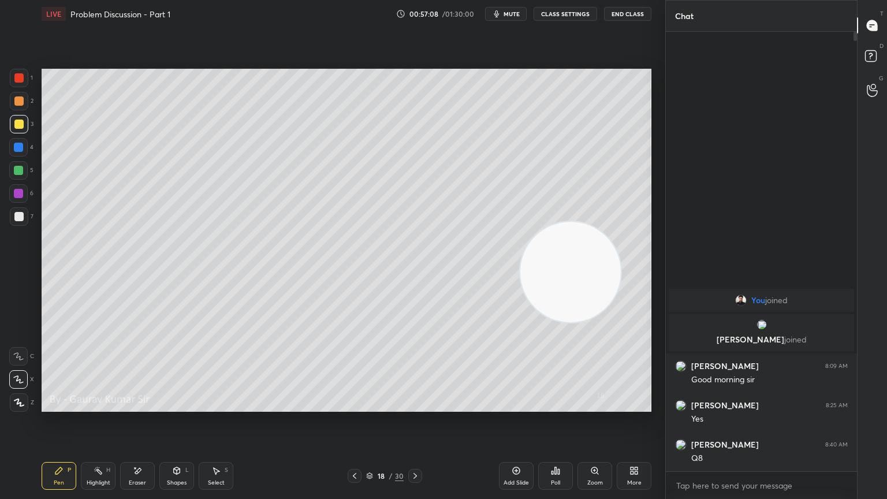
drag, startPoint x: 606, startPoint y: 124, endPoint x: 552, endPoint y: 373, distance: 255.3
click at [557, 322] on video at bounding box center [571, 272] width 101 height 101
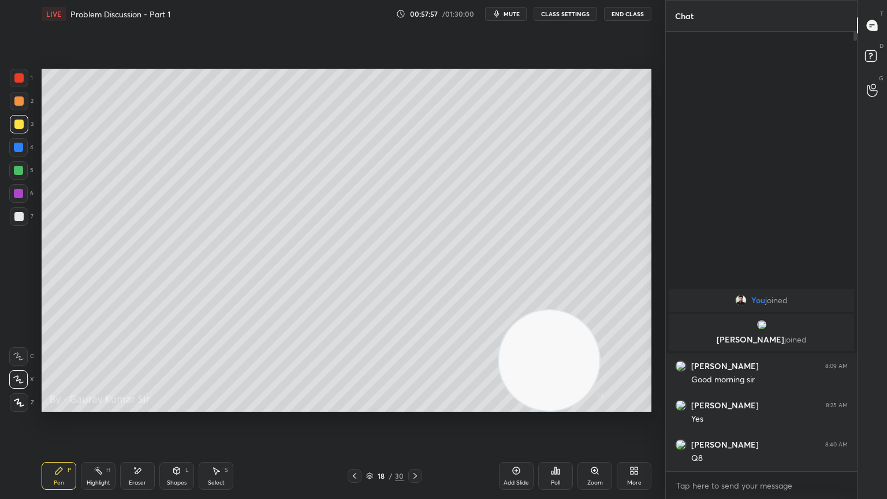
drag, startPoint x: 139, startPoint y: 480, endPoint x: 151, endPoint y: 476, distance: 13.5
click at [148, 406] on div "Eraser" at bounding box center [137, 476] width 35 height 28
click at [72, 406] on div "Pen P" at bounding box center [59, 476] width 35 height 28
click at [514, 314] on div "Setting up your live class Poll for secs No correct answer Start poll" at bounding box center [347, 240] width 610 height 343
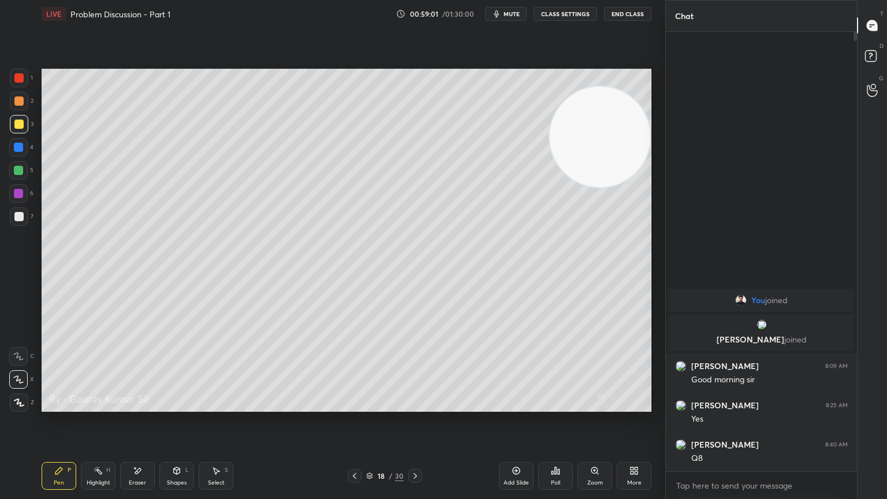
drag, startPoint x: 580, startPoint y: 325, endPoint x: 627, endPoint y: 154, distance: 176.8
click at [627, 153] on video at bounding box center [600, 137] width 101 height 101
drag, startPoint x: 419, startPoint y: 472, endPoint x: 424, endPoint y: 467, distance: 6.6
click at [422, 406] on div "18 / 30" at bounding box center [384, 476] width 229 height 14
click at [418, 406] on icon at bounding box center [415, 475] width 9 height 9
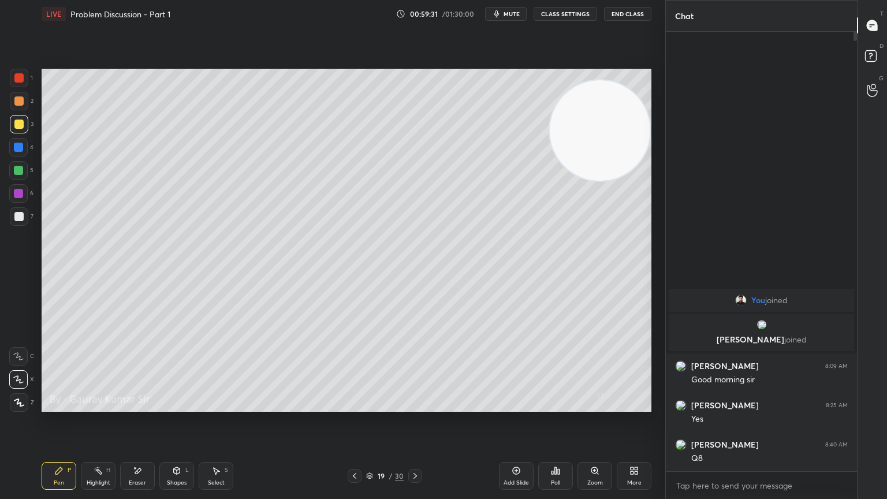
click at [101, 406] on div "Highlight H" at bounding box center [98, 476] width 35 height 28
click at [67, 406] on div "Pen P" at bounding box center [59, 476] width 35 height 28
drag, startPoint x: 21, startPoint y: 98, endPoint x: 28, endPoint y: 93, distance: 8.7
click at [24, 98] on div at bounding box center [19, 101] width 18 height 18
drag, startPoint x: 137, startPoint y: 475, endPoint x: 137, endPoint y: 458, distance: 16.8
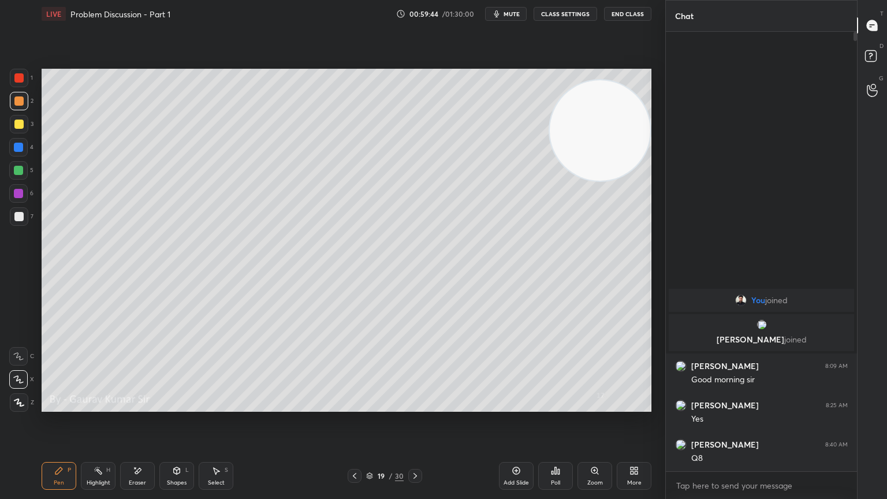
click at [137, 406] on icon at bounding box center [137, 471] width 9 height 10
click at [62, 406] on div "Pen" at bounding box center [59, 483] width 10 height 6
click at [419, 406] on icon at bounding box center [415, 475] width 9 height 9
click at [23, 86] on div at bounding box center [19, 78] width 18 height 18
click at [496, 18] on icon "button" at bounding box center [496, 13] width 9 height 9
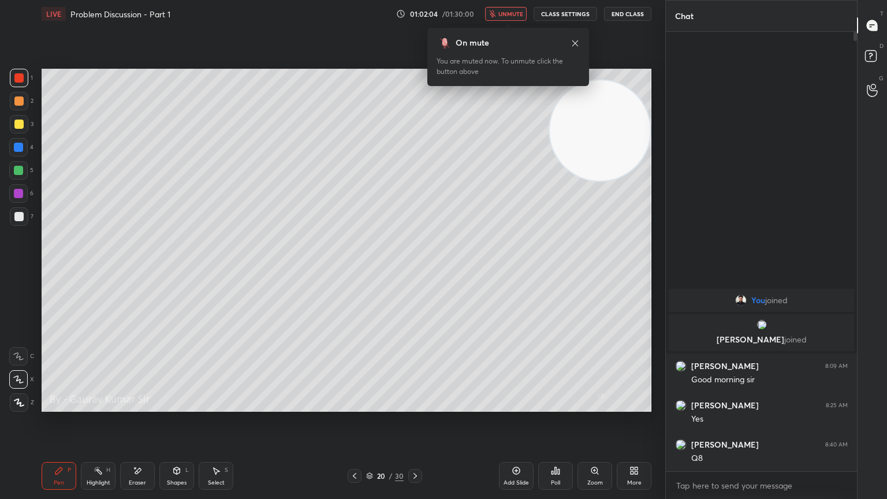
click at [408, 41] on div "Setting up your live class Poll for secs No correct answer Start poll" at bounding box center [346, 240] width 619 height 425
click at [508, 17] on button "unmute" at bounding box center [506, 14] width 42 height 14
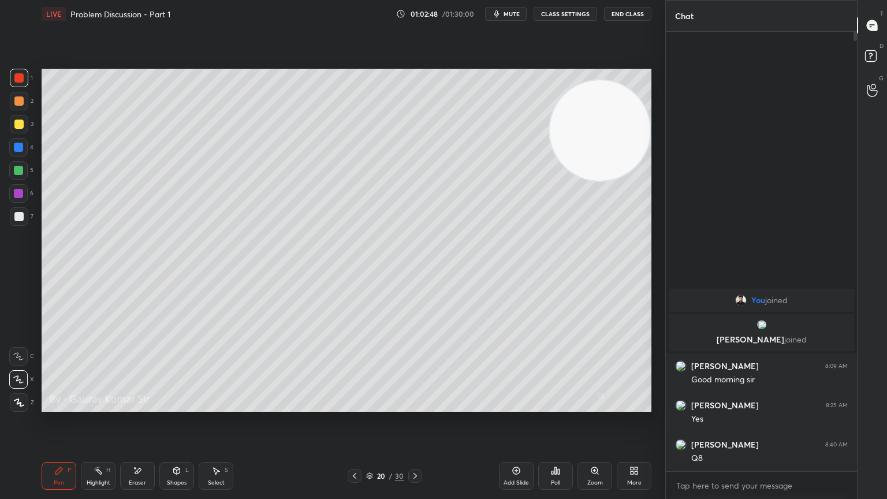
click at [429, 406] on div "Setting up your live class Poll for secs No correct answer Start poll" at bounding box center [346, 240] width 619 height 425
click at [414, 406] on icon at bounding box center [415, 475] width 9 height 9
click at [145, 406] on div "Eraser" at bounding box center [137, 476] width 35 height 28
click at [51, 406] on div "Pen P" at bounding box center [59, 476] width 35 height 28
click at [351, 406] on icon at bounding box center [354, 475] width 9 height 9
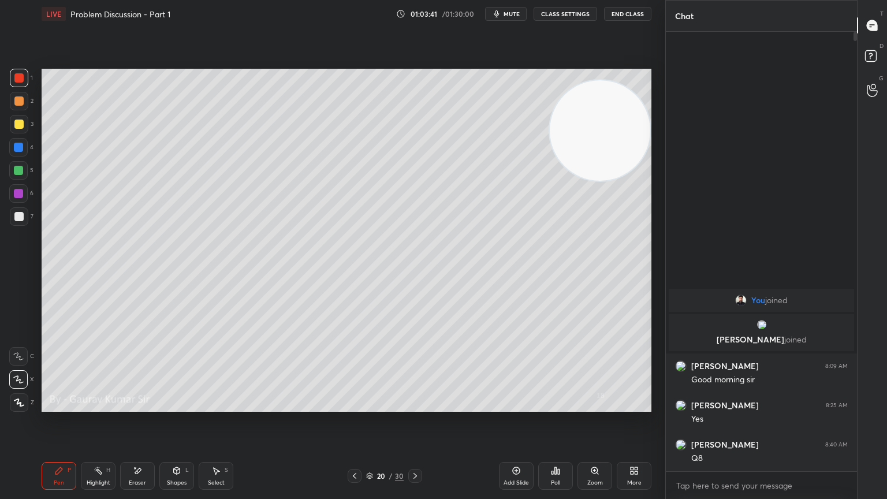
drag, startPoint x: 348, startPoint y: 475, endPoint x: 347, endPoint y: 460, distance: 14.5
click at [347, 406] on div "20 / 30" at bounding box center [384, 476] width 229 height 14
click at [351, 406] on icon at bounding box center [354, 475] width 9 height 9
click at [140, 406] on div "Eraser" at bounding box center [137, 476] width 35 height 28
click at [50, 406] on div "Pen P" at bounding box center [59, 476] width 35 height 28
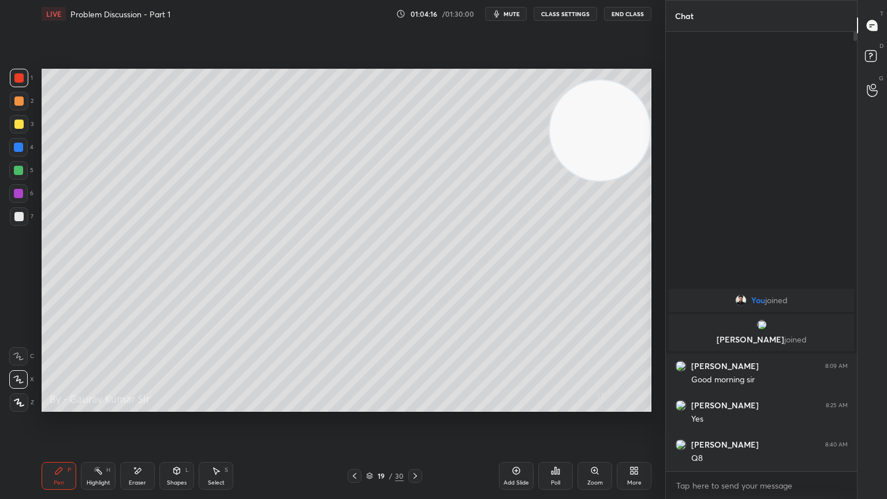
click at [138, 406] on div "Eraser" at bounding box center [137, 476] width 35 height 28
drag, startPoint x: 60, startPoint y: 478, endPoint x: 65, endPoint y: 468, distance: 10.9
click at [62, 406] on div "Pen P" at bounding box center [59, 476] width 35 height 28
drag, startPoint x: 135, startPoint y: 471, endPoint x: 158, endPoint y: 413, distance: 62.8
click at [141, 406] on icon at bounding box center [137, 471] width 9 height 10
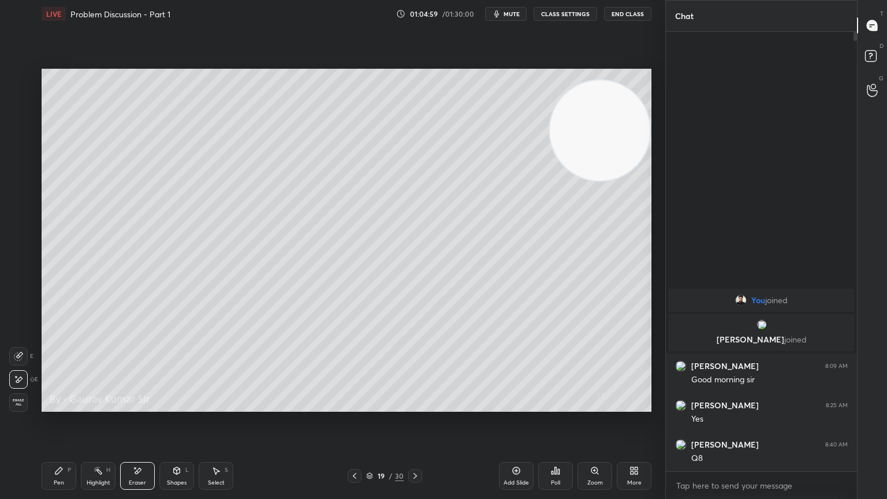
drag, startPoint x: 55, startPoint y: 476, endPoint x: 57, endPoint y: 462, distance: 13.4
click at [57, 406] on div "Pen P" at bounding box center [59, 476] width 35 height 28
click at [411, 406] on icon at bounding box center [415, 475] width 9 height 9
click at [416, 406] on icon at bounding box center [415, 475] width 9 height 9
click at [413, 406] on icon at bounding box center [415, 475] width 9 height 9
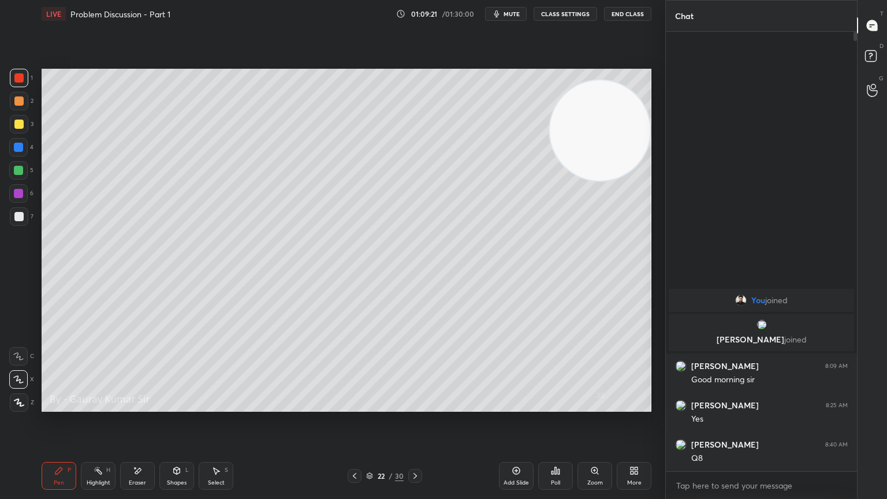
click at [25, 106] on div at bounding box center [19, 101] width 18 height 18
click at [145, 406] on div "Eraser" at bounding box center [137, 476] width 35 height 28
click at [52, 406] on div "Pen P" at bounding box center [59, 476] width 35 height 28
click at [141, 406] on div "Eraser" at bounding box center [137, 476] width 35 height 28
drag, startPoint x: 67, startPoint y: 477, endPoint x: 73, endPoint y: 466, distance: 12.9
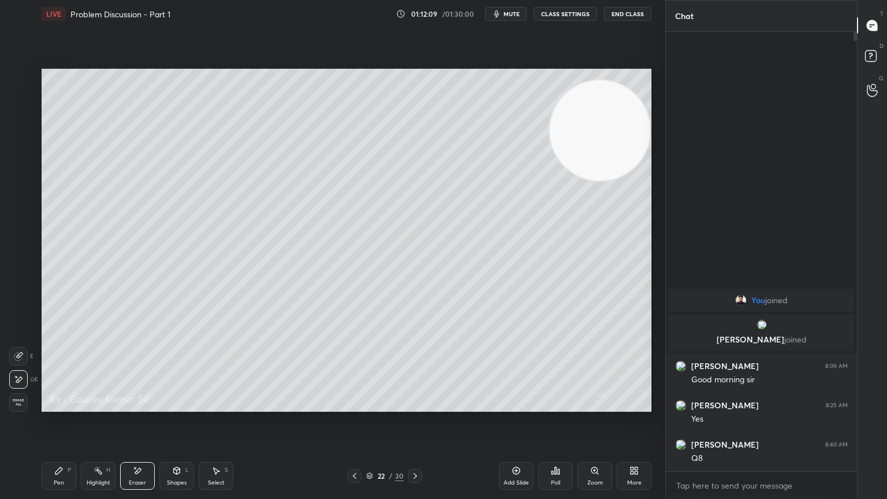
click at [67, 406] on div "Pen P" at bounding box center [59, 476] width 35 height 28
drag, startPoint x: 147, startPoint y: 465, endPoint x: 146, endPoint y: 454, distance: 10.5
click at [146, 406] on div "Eraser" at bounding box center [137, 476] width 35 height 28
drag, startPoint x: 63, startPoint y: 471, endPoint x: 65, endPoint y: 462, distance: 10.0
click at [65, 406] on div "Pen P" at bounding box center [59, 476] width 35 height 28
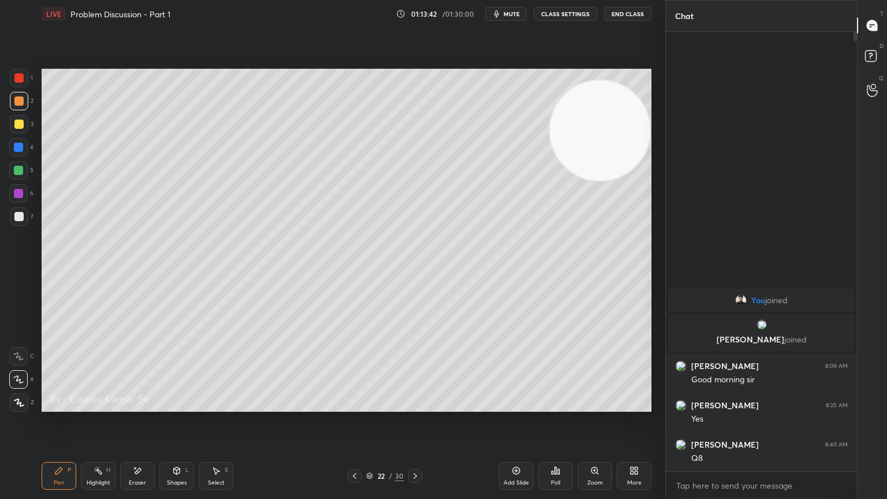
click at [141, 406] on div "Eraser" at bounding box center [137, 483] width 17 height 6
click at [354, 406] on icon at bounding box center [354, 475] width 9 height 9
click at [352, 406] on icon at bounding box center [354, 475] width 9 height 9
click at [354, 406] on icon at bounding box center [354, 475] width 9 height 9
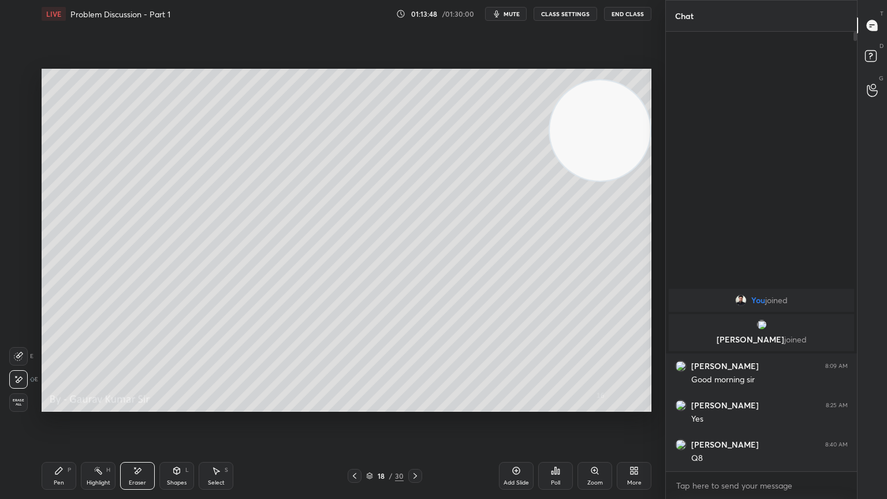
click at [354, 406] on icon at bounding box center [354, 475] width 9 height 9
click at [354, 406] on div at bounding box center [355, 476] width 14 height 14
click at [356, 406] on icon at bounding box center [354, 475] width 9 height 9
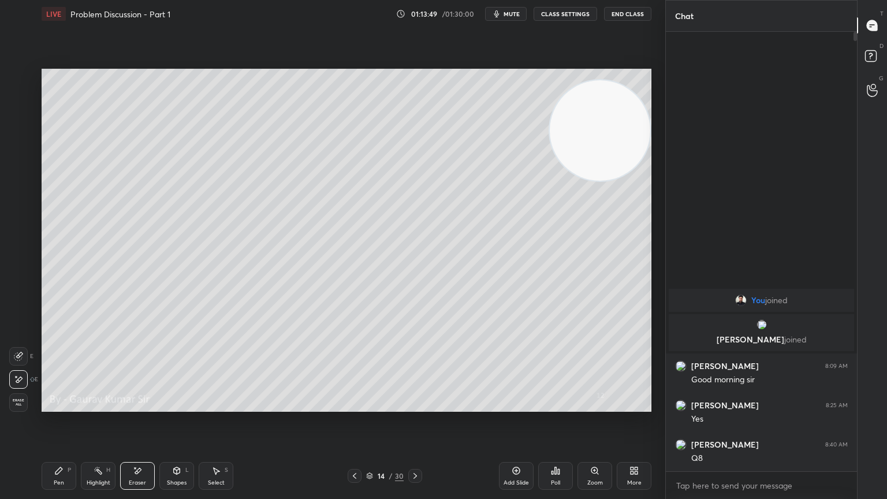
click at [356, 406] on icon at bounding box center [354, 475] width 9 height 9
click at [355, 406] on icon at bounding box center [354, 475] width 9 height 9
click at [356, 406] on icon at bounding box center [354, 475] width 9 height 9
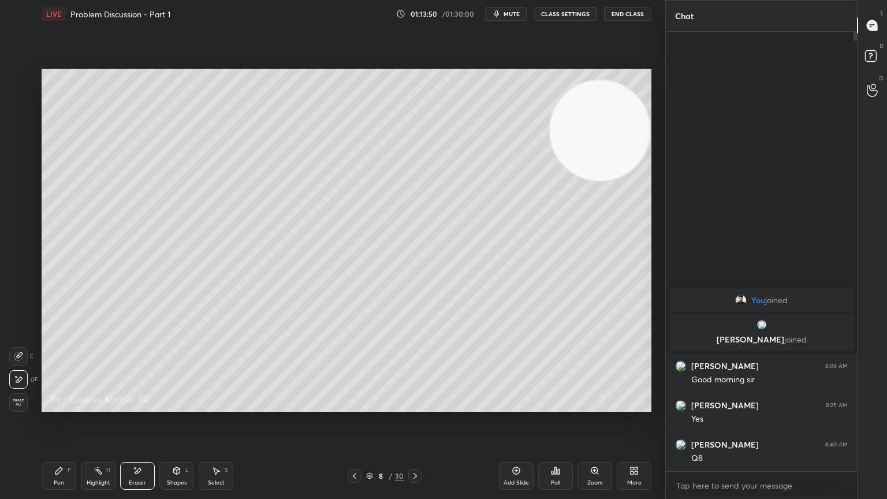
click at [356, 406] on div at bounding box center [355, 476] width 14 height 14
click at [354, 406] on icon at bounding box center [354, 475] width 9 height 9
click at [353, 406] on div at bounding box center [355, 476] width 14 height 14
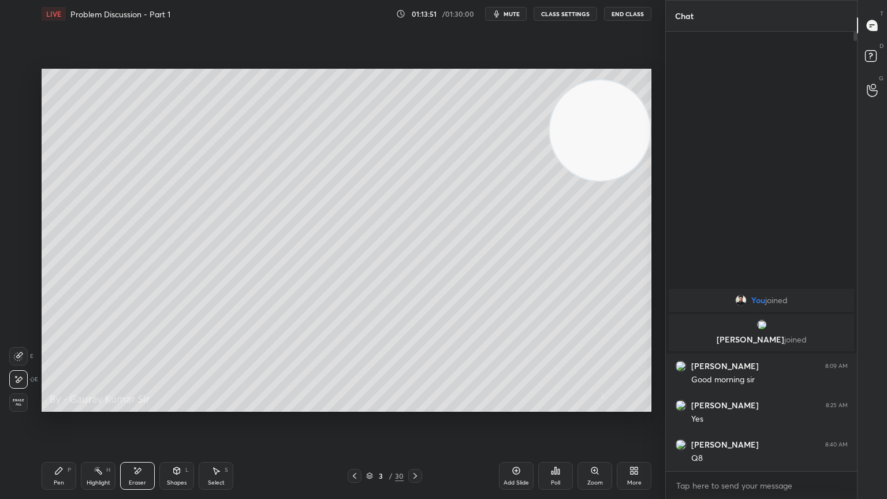
click at [350, 406] on icon at bounding box center [354, 475] width 9 height 9
click at [60, 406] on icon at bounding box center [58, 470] width 9 height 9
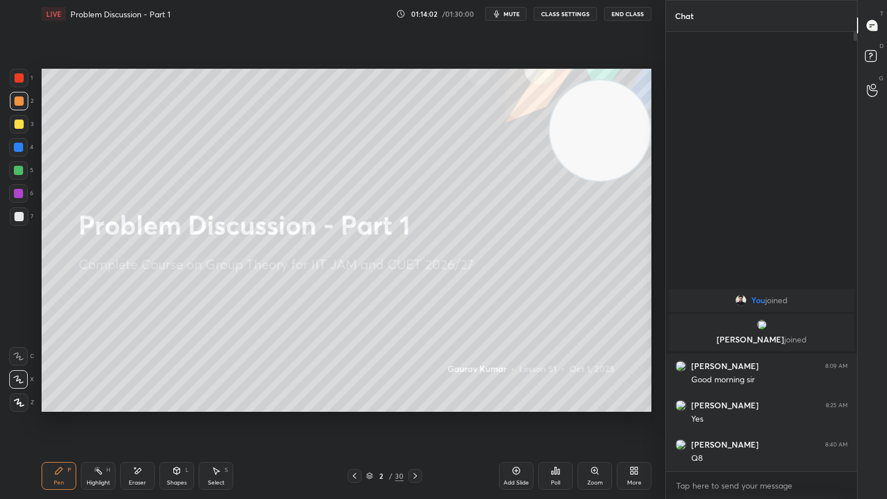
click at [416, 406] on icon at bounding box center [415, 475] width 9 height 9
click at [418, 406] on icon at bounding box center [415, 475] width 9 height 9
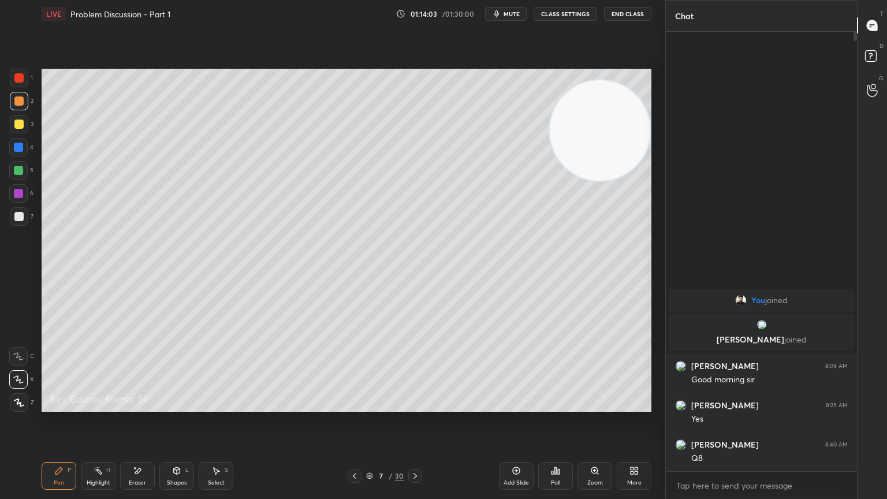
click at [418, 406] on icon at bounding box center [415, 475] width 9 height 9
click at [419, 406] on icon at bounding box center [415, 475] width 9 height 9
click at [418, 406] on icon at bounding box center [415, 475] width 9 height 9
click at [419, 406] on icon at bounding box center [415, 475] width 9 height 9
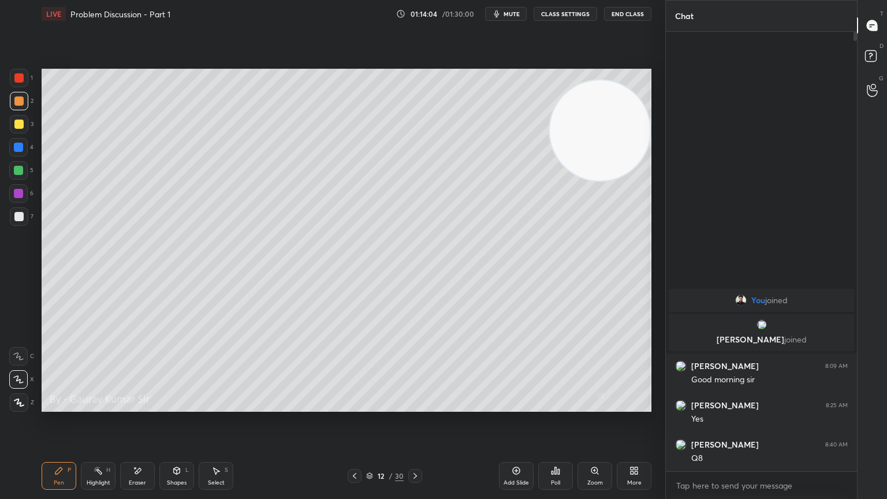
click at [419, 406] on icon at bounding box center [415, 475] width 9 height 9
click at [421, 406] on div at bounding box center [415, 476] width 14 height 14
click at [422, 406] on div "15 / 30" at bounding box center [384, 476] width 229 height 14
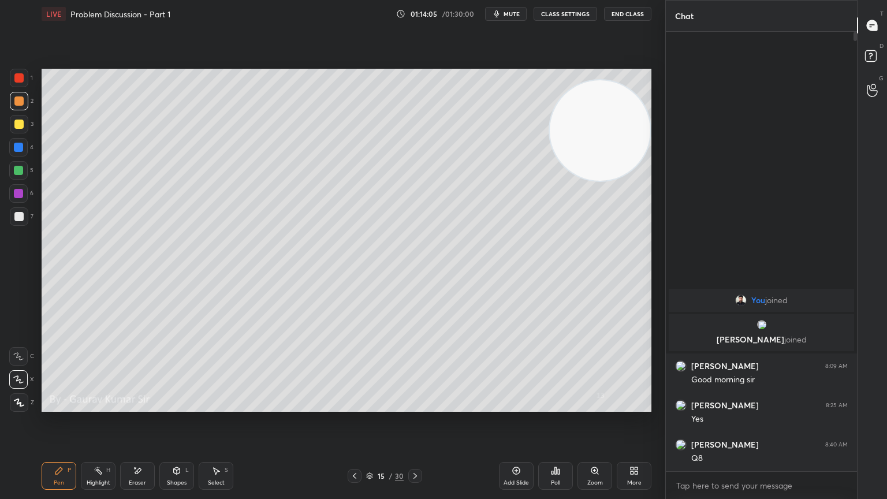
click at [422, 406] on div "15 / 30" at bounding box center [384, 476] width 229 height 14
click at [419, 406] on icon at bounding box center [415, 475] width 9 height 9
click at [416, 406] on icon at bounding box center [415, 475] width 9 height 9
click at [417, 406] on icon at bounding box center [415, 475] width 9 height 9
click at [421, 406] on div at bounding box center [415, 476] width 14 height 14
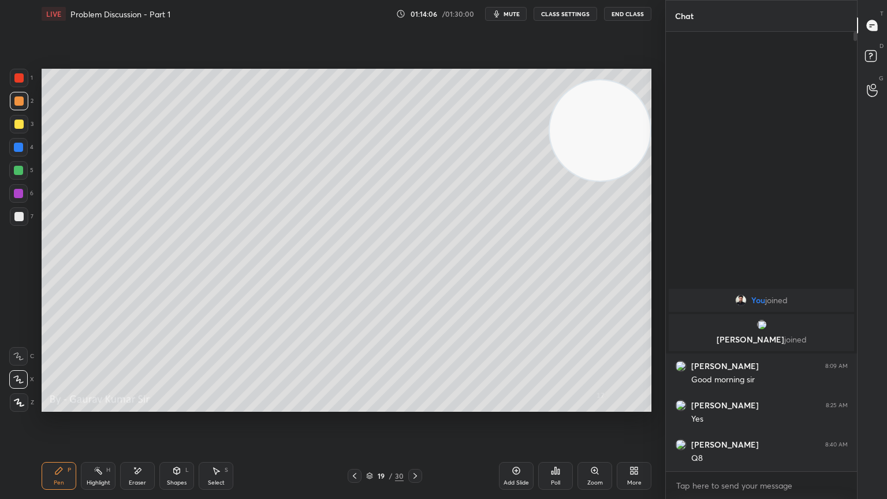
click at [421, 406] on div "19 / 30" at bounding box center [384, 476] width 229 height 14
click at [419, 406] on icon at bounding box center [415, 475] width 9 height 9
click at [418, 406] on icon at bounding box center [415, 475] width 9 height 9
click at [414, 406] on icon at bounding box center [415, 475] width 9 height 9
click at [416, 406] on div "Pen P Highlight H Eraser Shapes L Select S 22 / 30 Add Slide Poll Zoom More" at bounding box center [347, 476] width 610 height 46
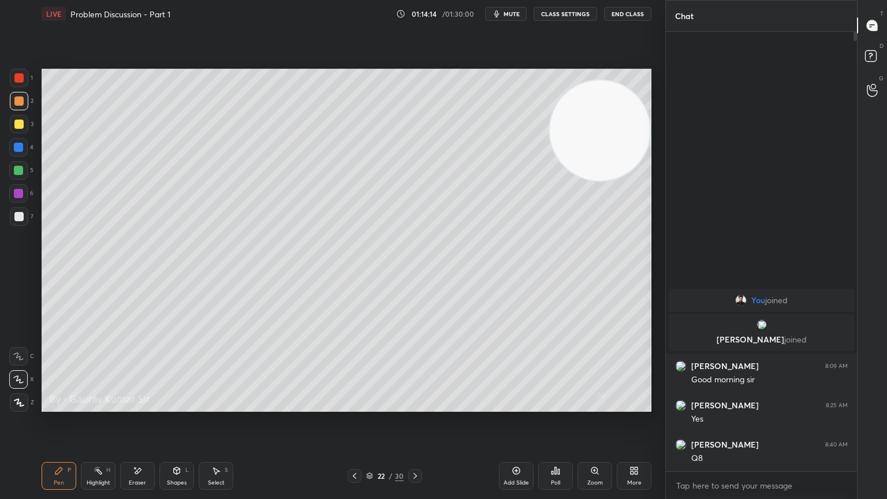
click at [23, 217] on div at bounding box center [18, 216] width 9 height 9
click at [422, 406] on div "Pen P Highlight H Eraser Shapes L Select S 22 / 30 Add Slide Poll Zoom More" at bounding box center [347, 476] width 610 height 46
drag, startPoint x: 417, startPoint y: 474, endPoint x: 427, endPoint y: 452, distance: 24.1
click at [417, 406] on icon at bounding box center [415, 475] width 9 height 9
click at [146, 406] on div "Eraser" at bounding box center [137, 476] width 35 height 28
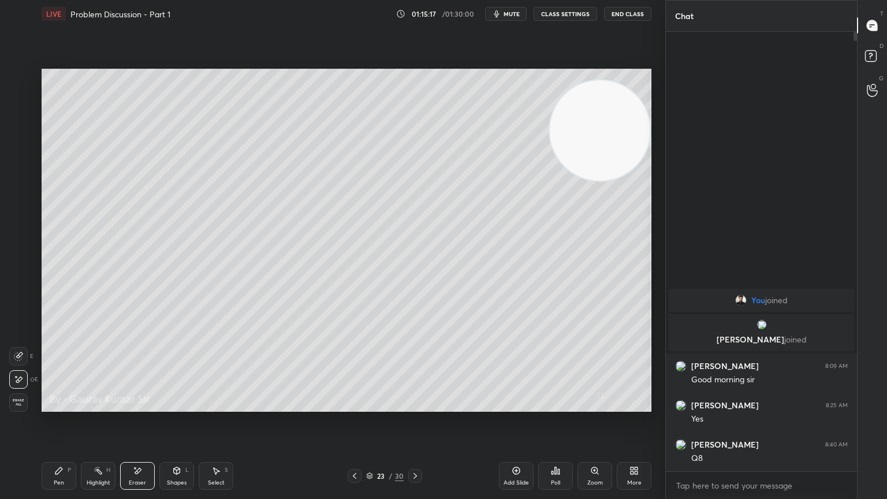
click at [61, 406] on div "Pen P" at bounding box center [59, 476] width 35 height 28
click at [352, 406] on icon at bounding box center [354, 475] width 9 height 9
drag, startPoint x: 417, startPoint y: 474, endPoint x: 439, endPoint y: 414, distance: 63.6
click at [418, 406] on icon at bounding box center [415, 475] width 9 height 9
click at [349, 406] on div at bounding box center [355, 476] width 14 height 14
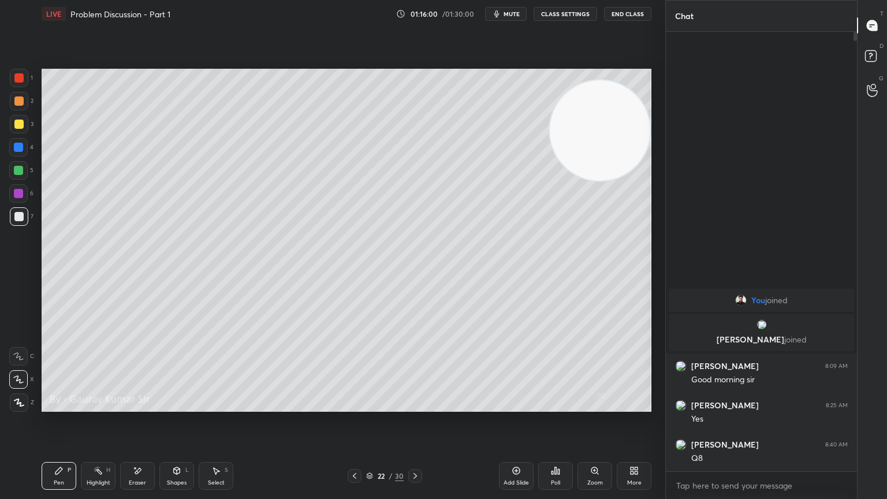
click at [421, 406] on div at bounding box center [415, 476] width 14 height 14
drag, startPoint x: 143, startPoint y: 470, endPoint x: 145, endPoint y: 425, distance: 45.1
click at [145, 406] on div "Pen P Highlight H Eraser Shapes L Select S 23 / 30 Add Slide Poll Zoom More" at bounding box center [347, 476] width 610 height 46
drag, startPoint x: 141, startPoint y: 474, endPoint x: 148, endPoint y: 429, distance: 45.7
click at [141, 406] on icon at bounding box center [137, 471] width 9 height 10
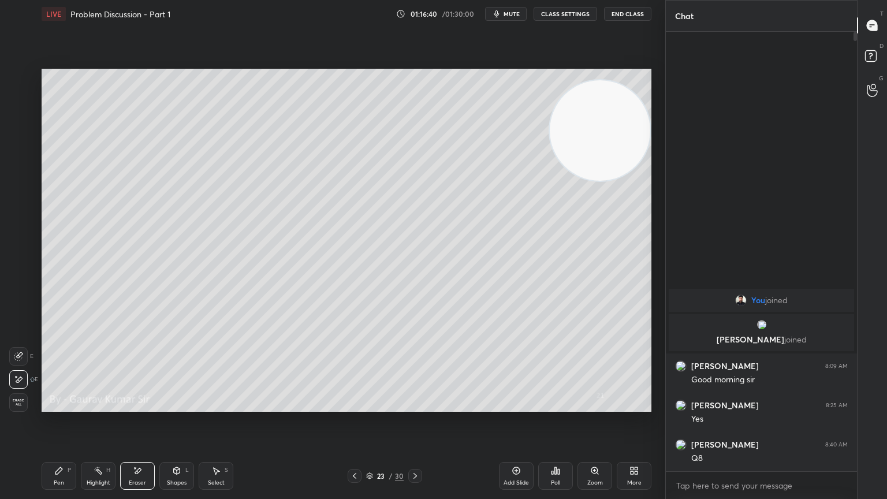
click at [61, 406] on div "Pen P" at bounding box center [59, 476] width 35 height 28
click at [354, 406] on icon at bounding box center [354, 475] width 9 height 9
click at [421, 406] on div at bounding box center [415, 476] width 14 height 14
click at [277, 406] on div "Setting up your live class Poll for secs No correct answer Start poll" at bounding box center [346, 240] width 619 height 425
drag, startPoint x: 18, startPoint y: 195, endPoint x: 23, endPoint y: 191, distance: 6.1
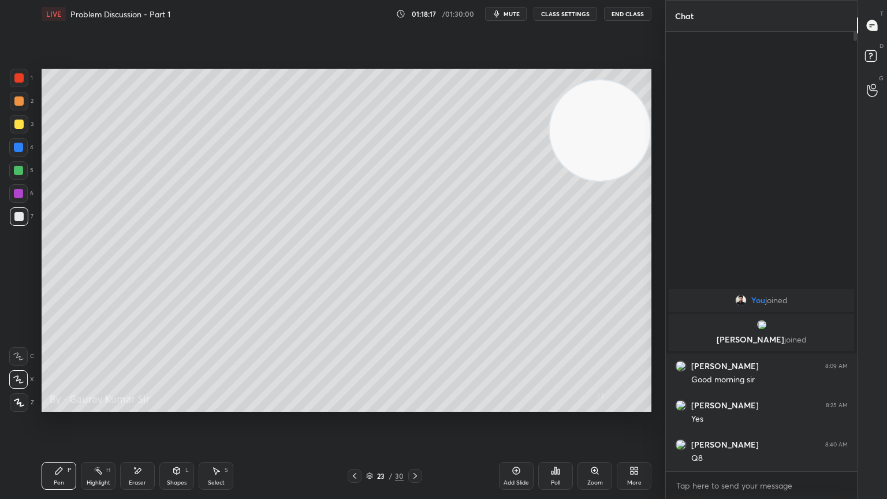
click at [21, 195] on div at bounding box center [18, 193] width 9 height 9
drag, startPoint x: 356, startPoint y: 478, endPoint x: 365, endPoint y: 462, distance: 18.6
click at [357, 406] on icon at bounding box center [354, 475] width 9 height 9
drag, startPoint x: 418, startPoint y: 475, endPoint x: 499, endPoint y: 418, distance: 98.7
click at [418, 406] on icon at bounding box center [415, 475] width 9 height 9
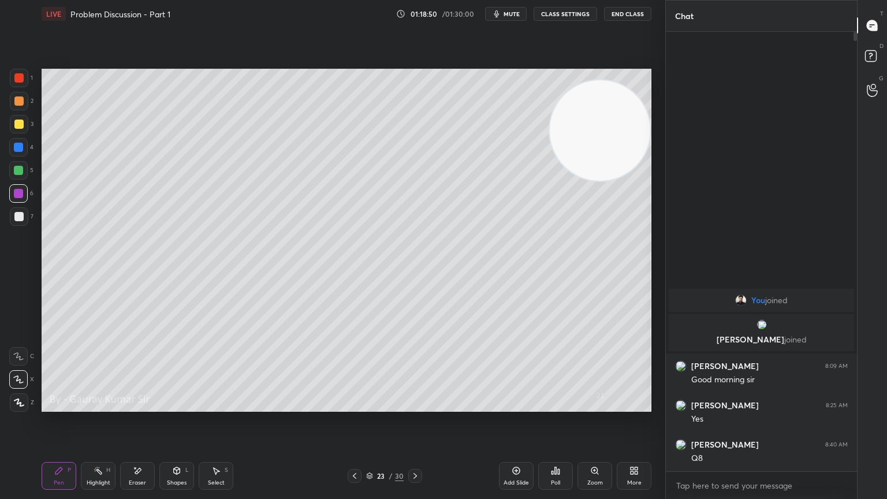
click at [419, 406] on div at bounding box center [415, 476] width 14 height 14
click at [16, 99] on div at bounding box center [18, 100] width 9 height 9
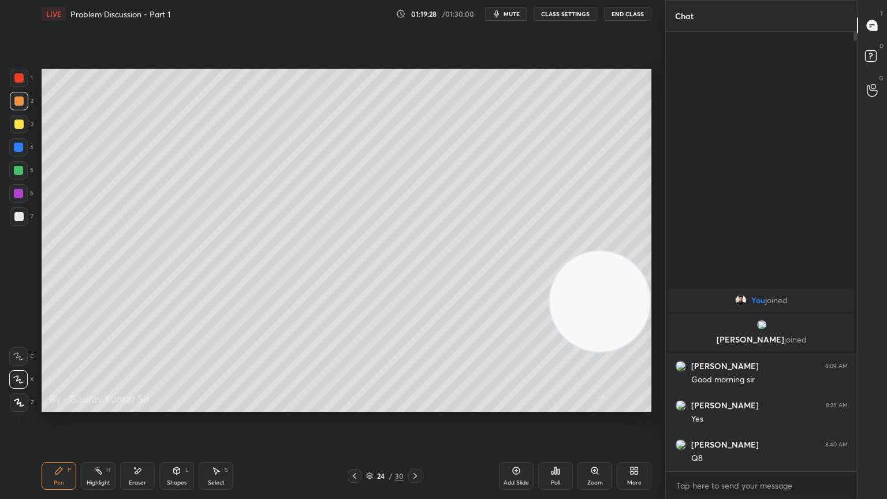
drag, startPoint x: 589, startPoint y: 223, endPoint x: 586, endPoint y: 305, distance: 82.1
click at [586, 304] on video at bounding box center [600, 301] width 101 height 101
click at [638, 12] on button "End Class" at bounding box center [627, 14] width 47 height 14
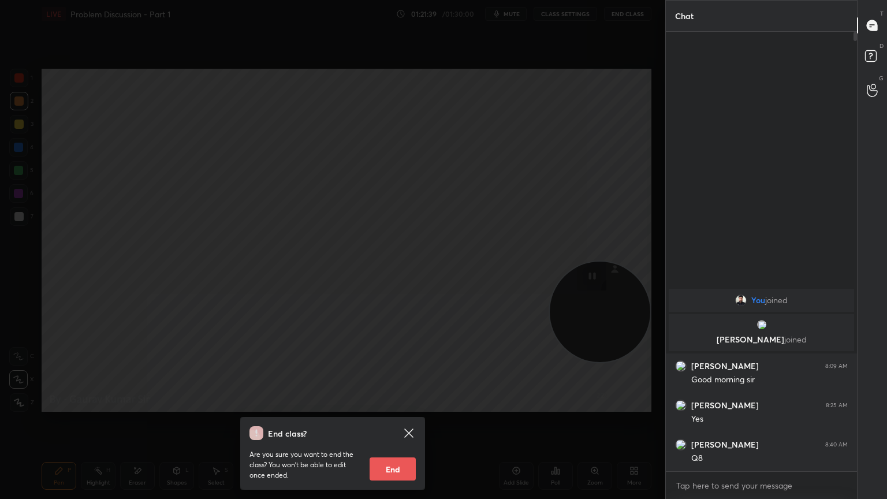
click at [399, 406] on button "End" at bounding box center [393, 469] width 46 height 23
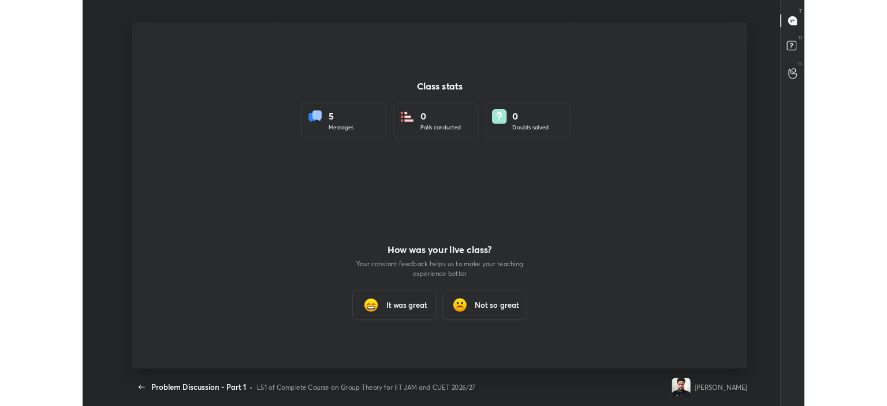
scroll to position [425, 878]
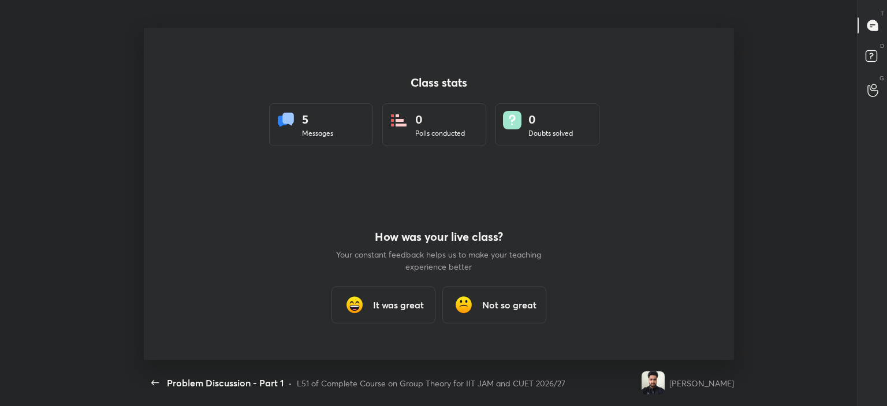
type textarea "x"
